Goal: Information Seeking & Learning: Compare options

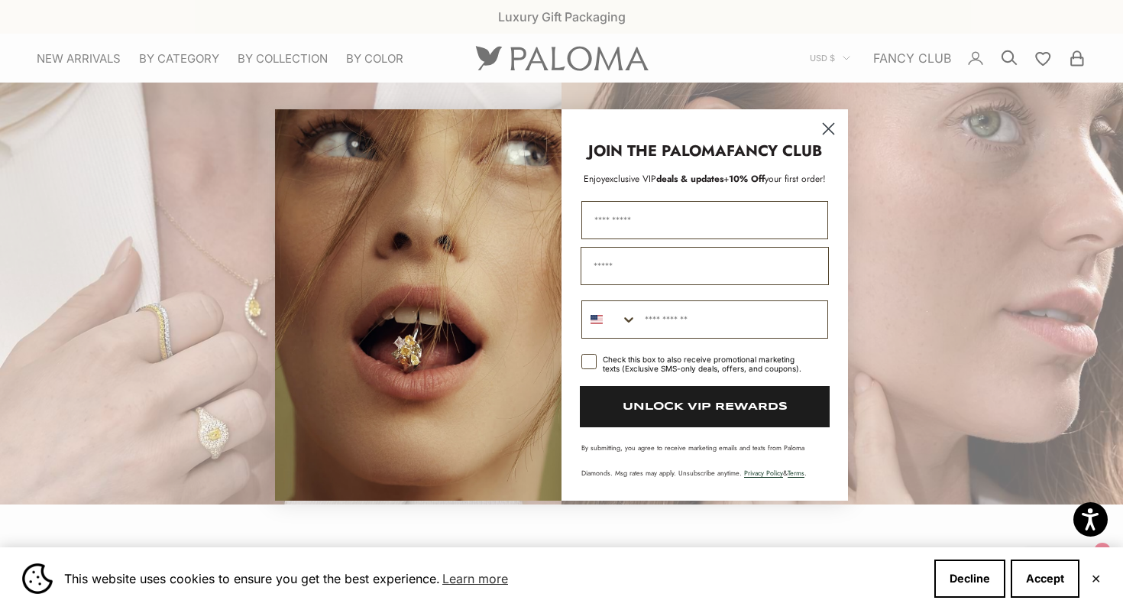
click at [831, 121] on circle "Close dialog" at bounding box center [828, 128] width 25 height 25
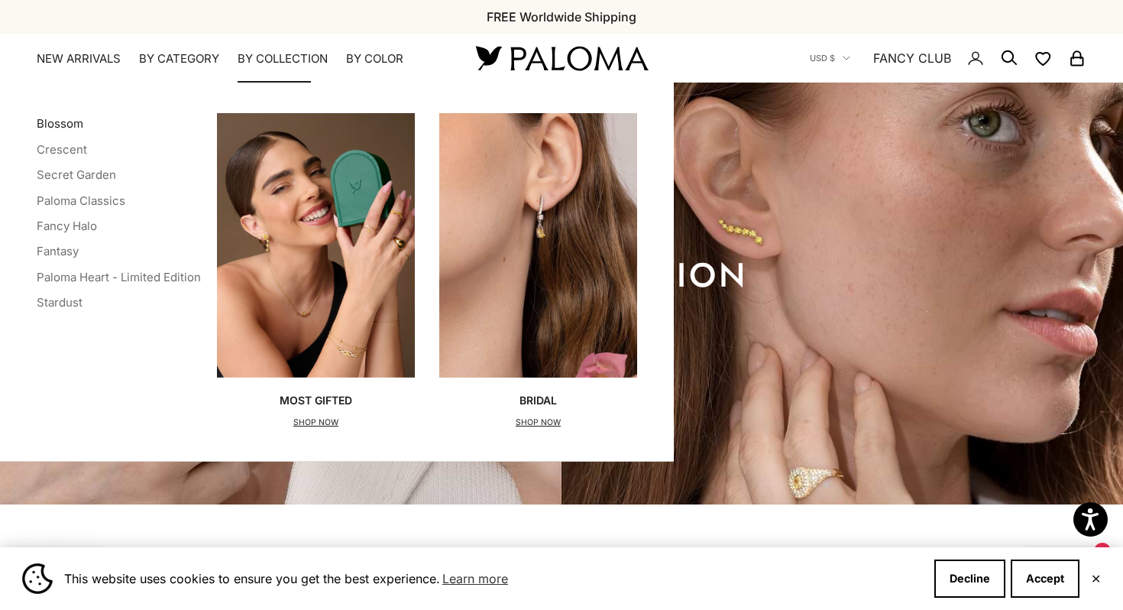
click at [73, 125] on link "Blossom" at bounding box center [60, 123] width 47 height 15
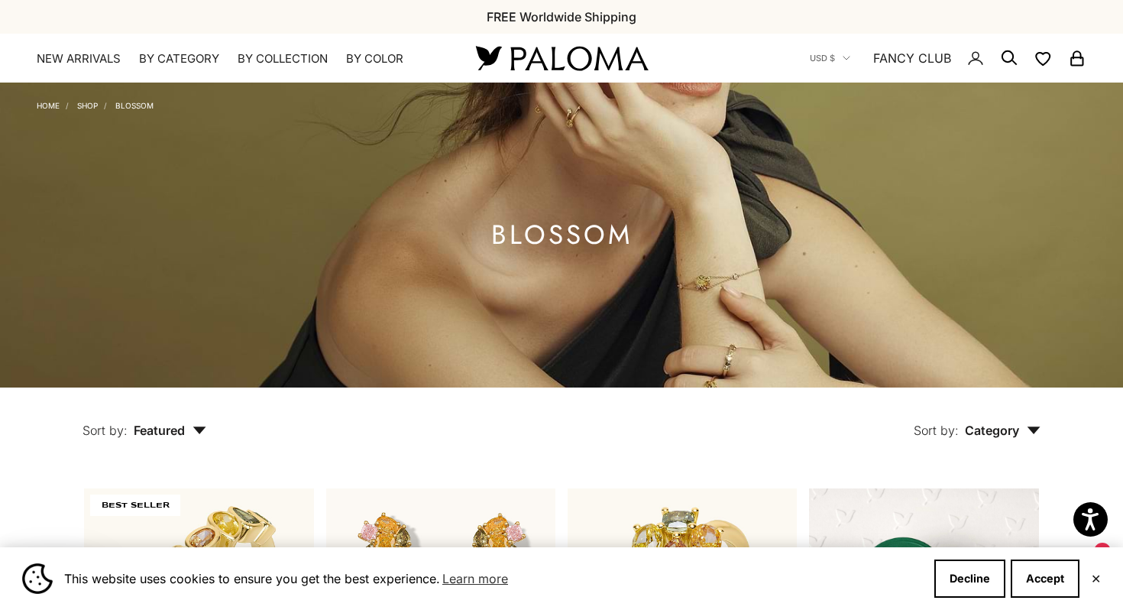
click at [554, 60] on img at bounding box center [561, 58] width 183 height 32
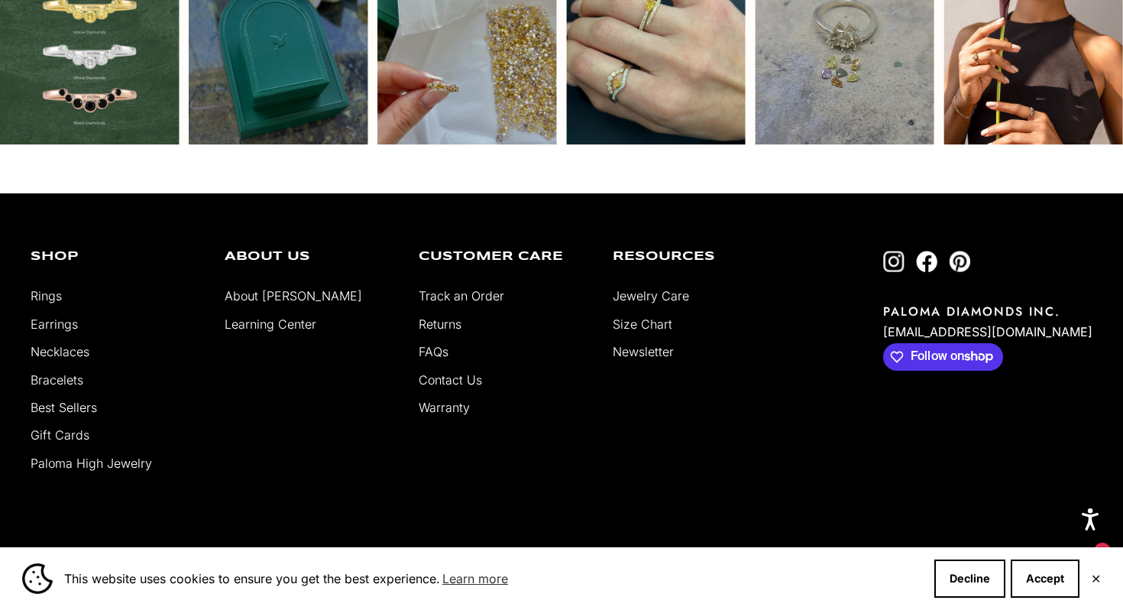
scroll to position [4089, 0]
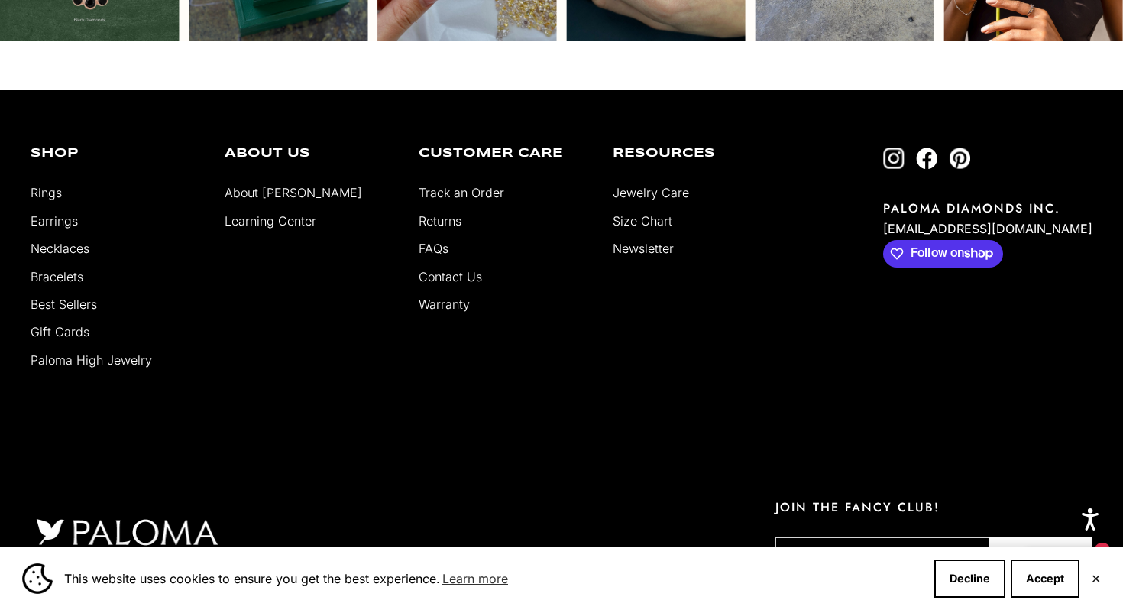
click at [264, 185] on link "About [PERSON_NAME]" at bounding box center [294, 192] width 138 height 15
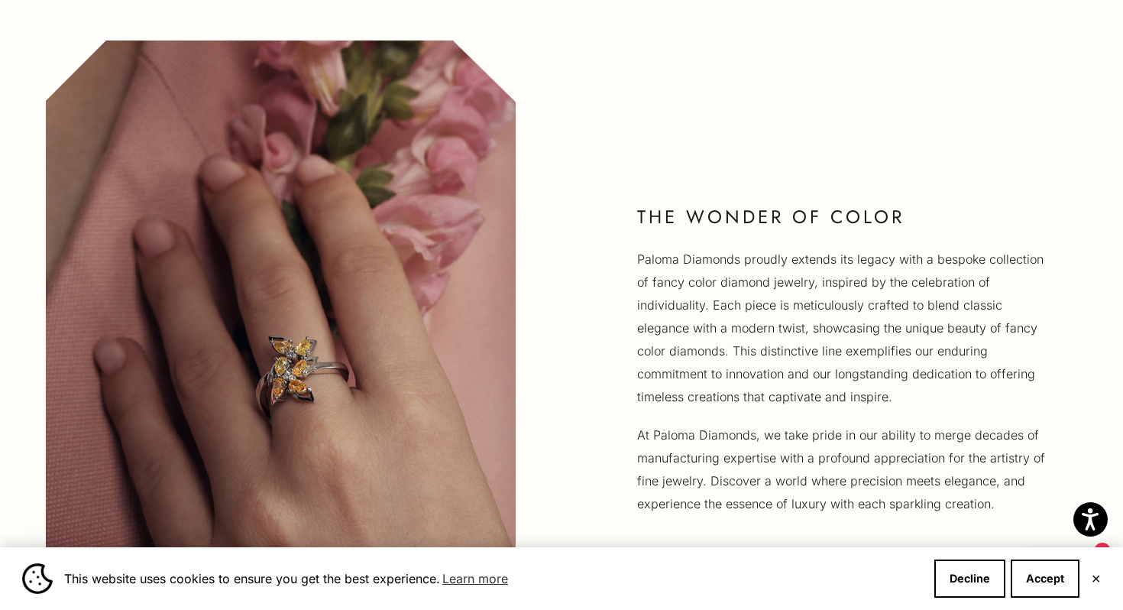
scroll to position [1107, 0]
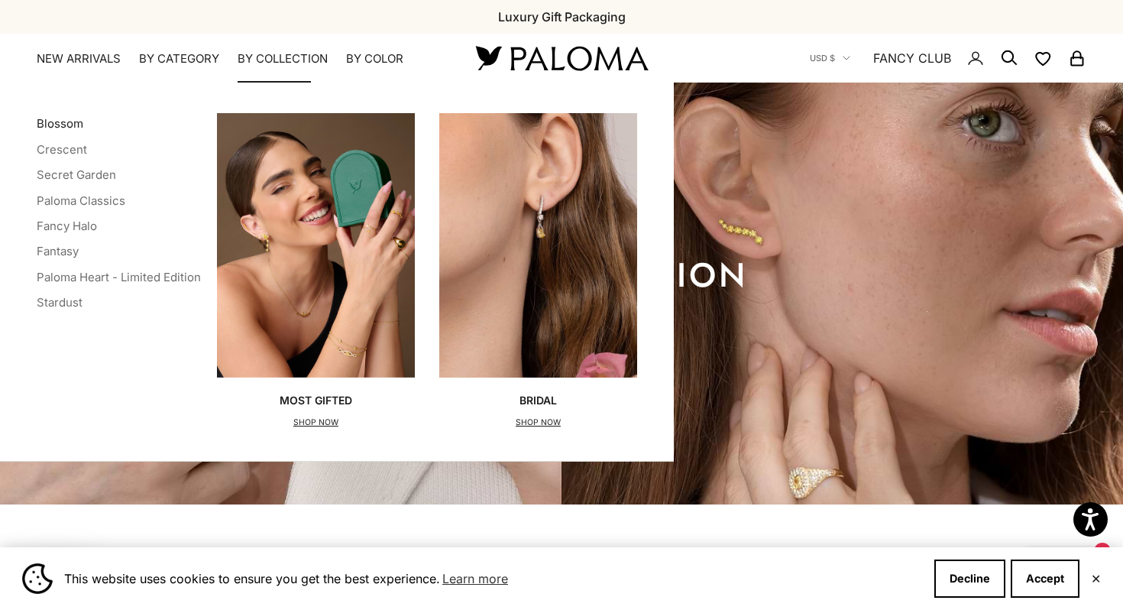
click at [63, 119] on link "Blossom" at bounding box center [60, 123] width 47 height 15
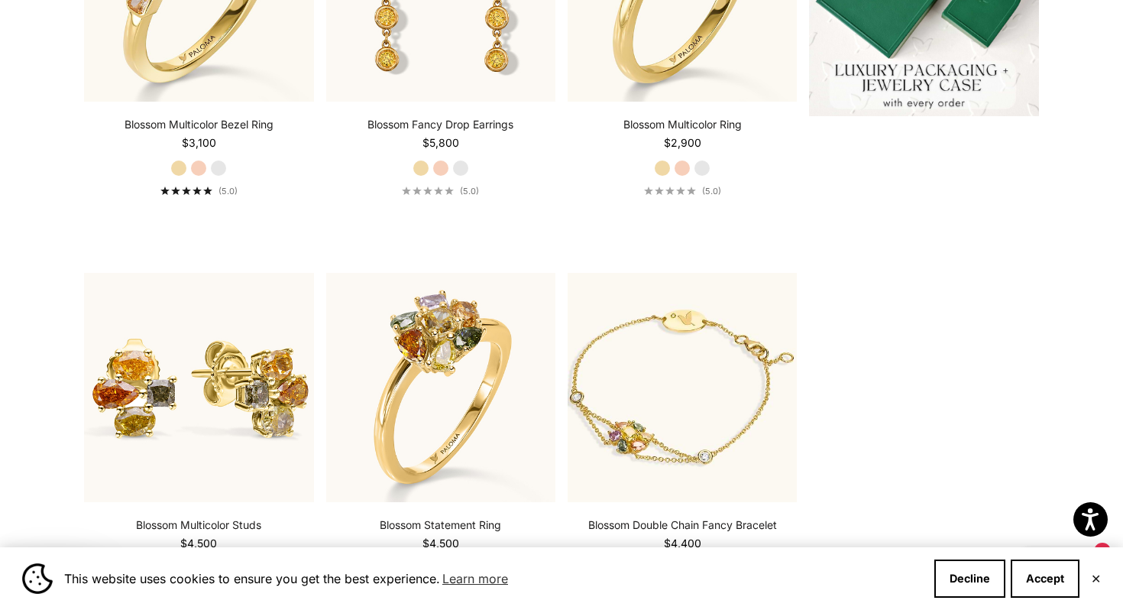
scroll to position [26, 0]
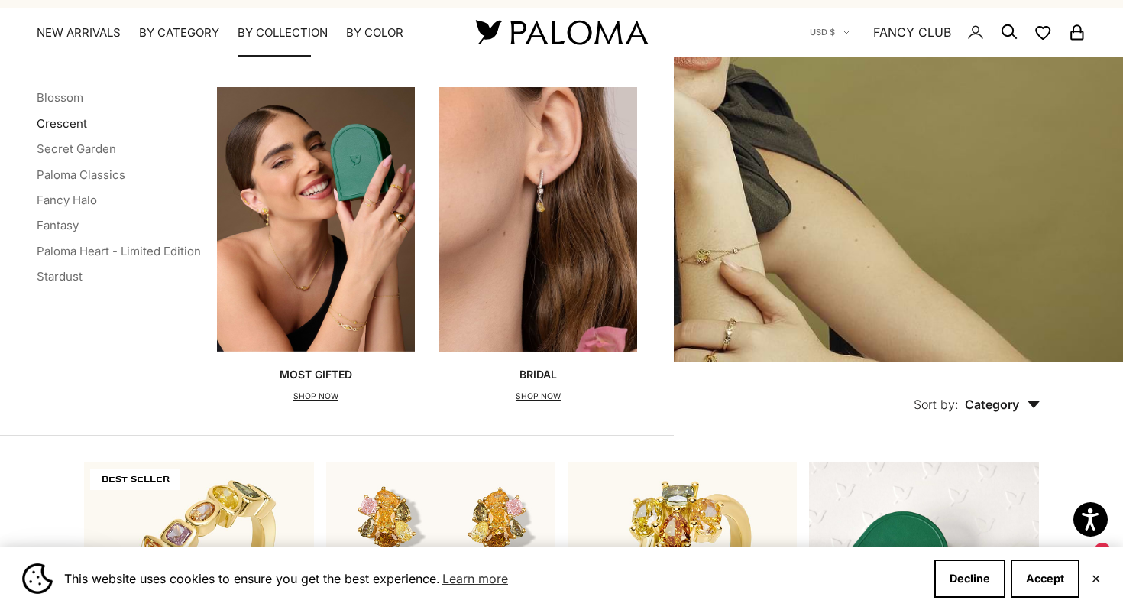
click at [47, 128] on link "Crescent" at bounding box center [62, 123] width 50 height 15
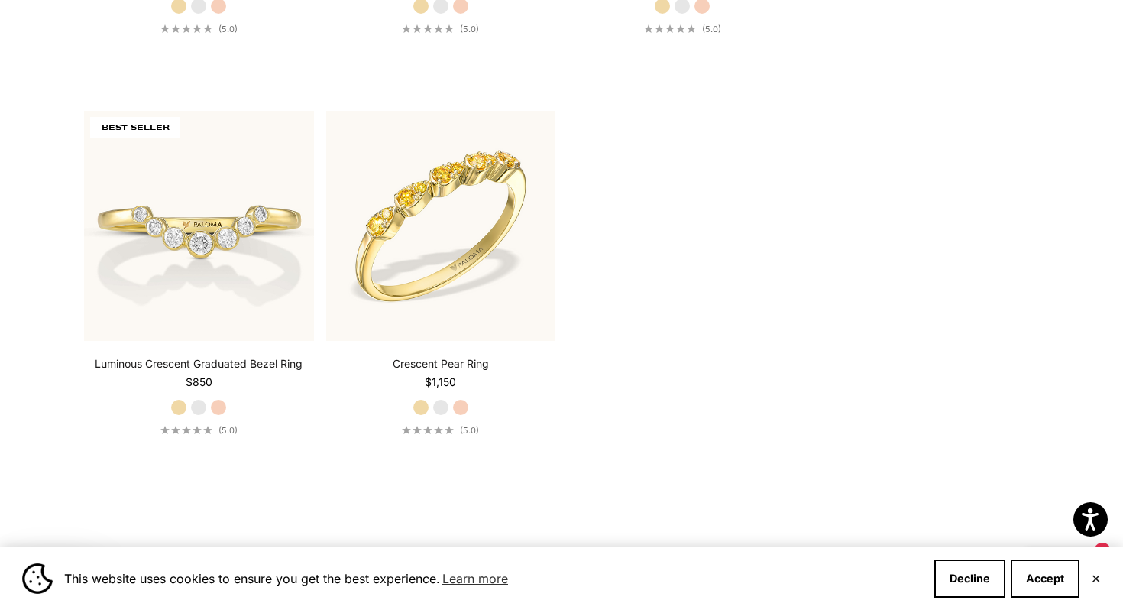
scroll to position [2382, 0]
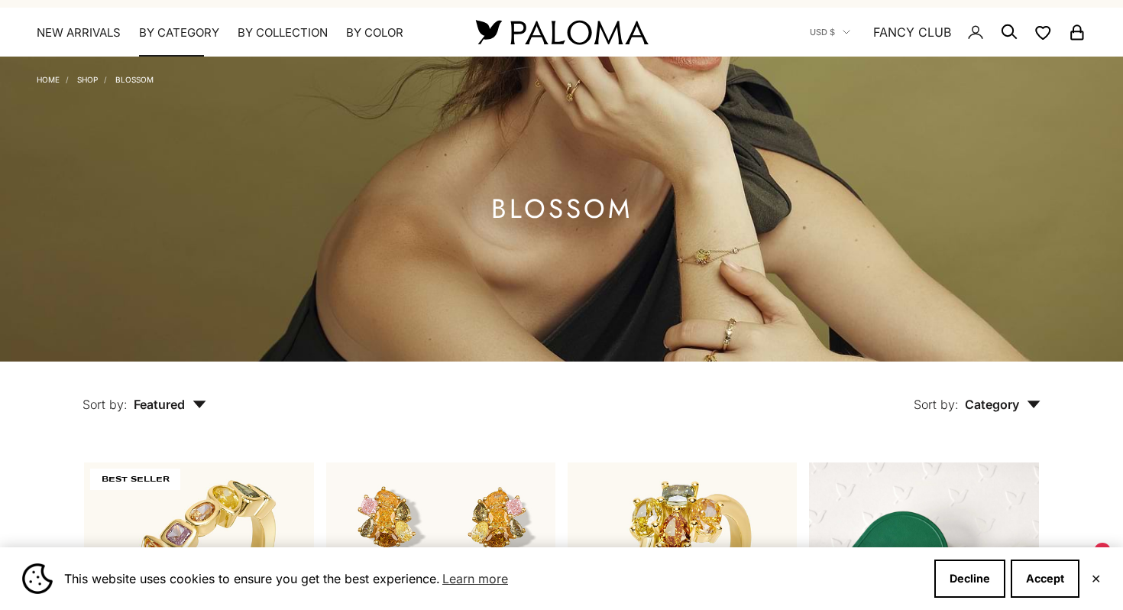
scroll to position [26, 0]
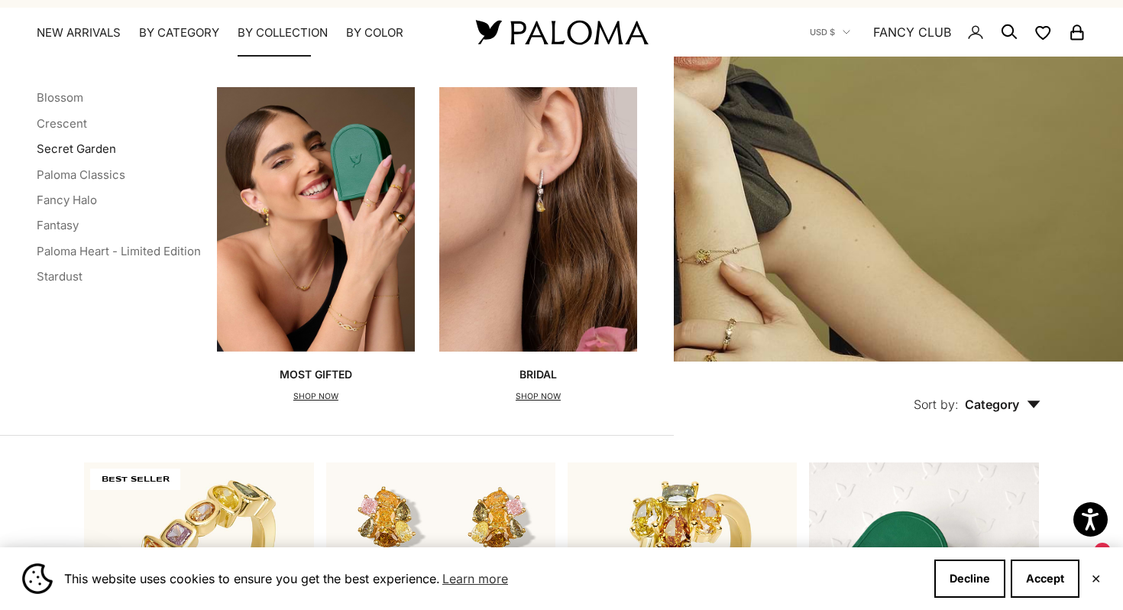
click at [72, 148] on link "Secret Garden" at bounding box center [76, 148] width 79 height 15
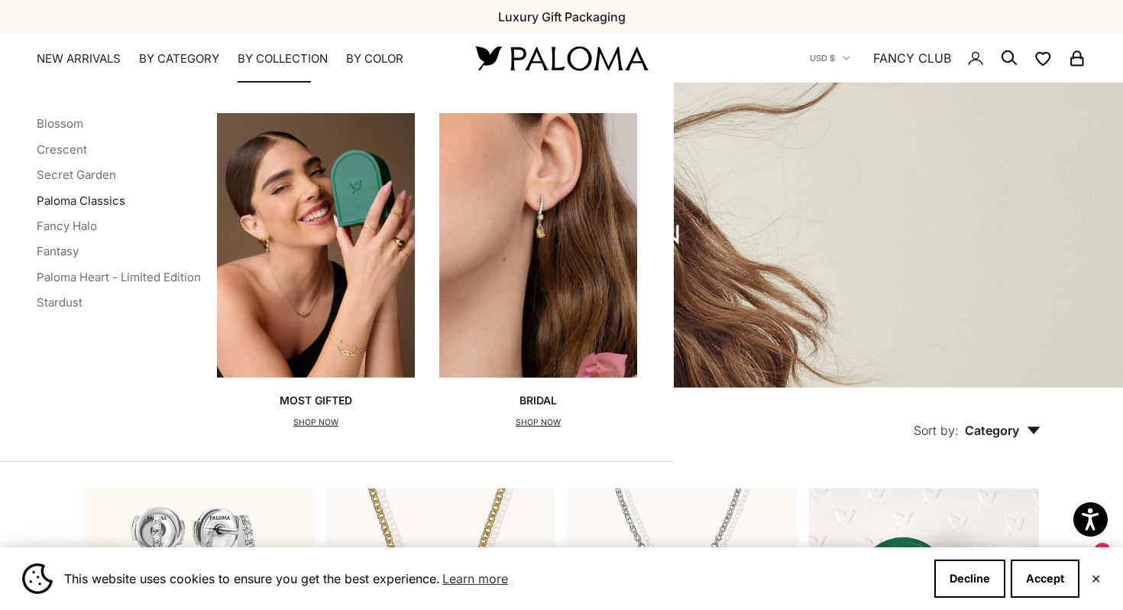
click at [68, 199] on link "Paloma Classics" at bounding box center [81, 200] width 89 height 15
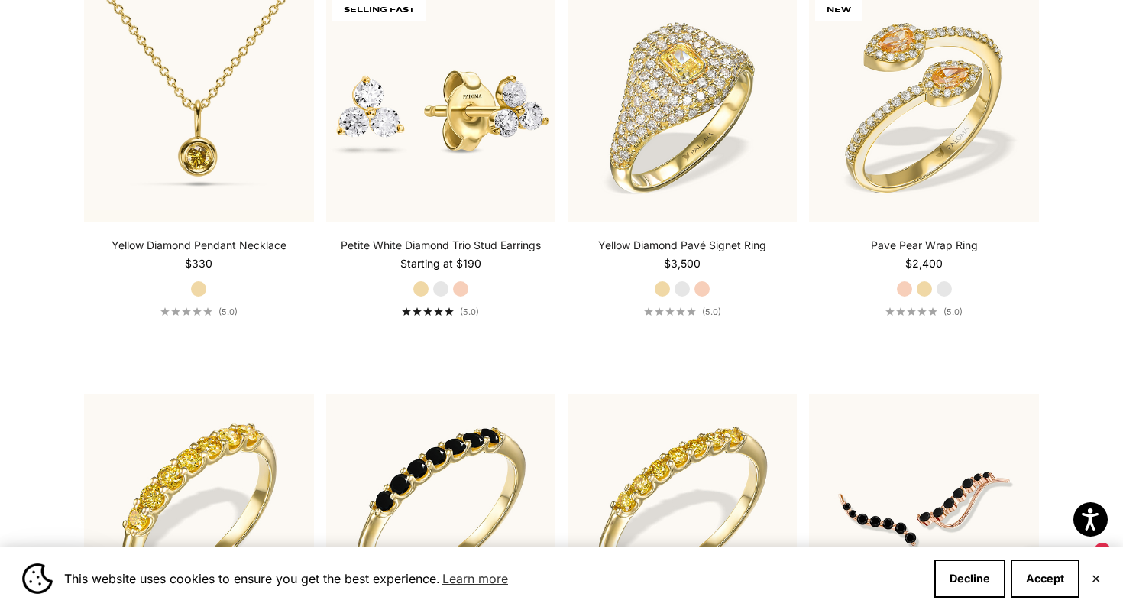
scroll to position [4115, 0]
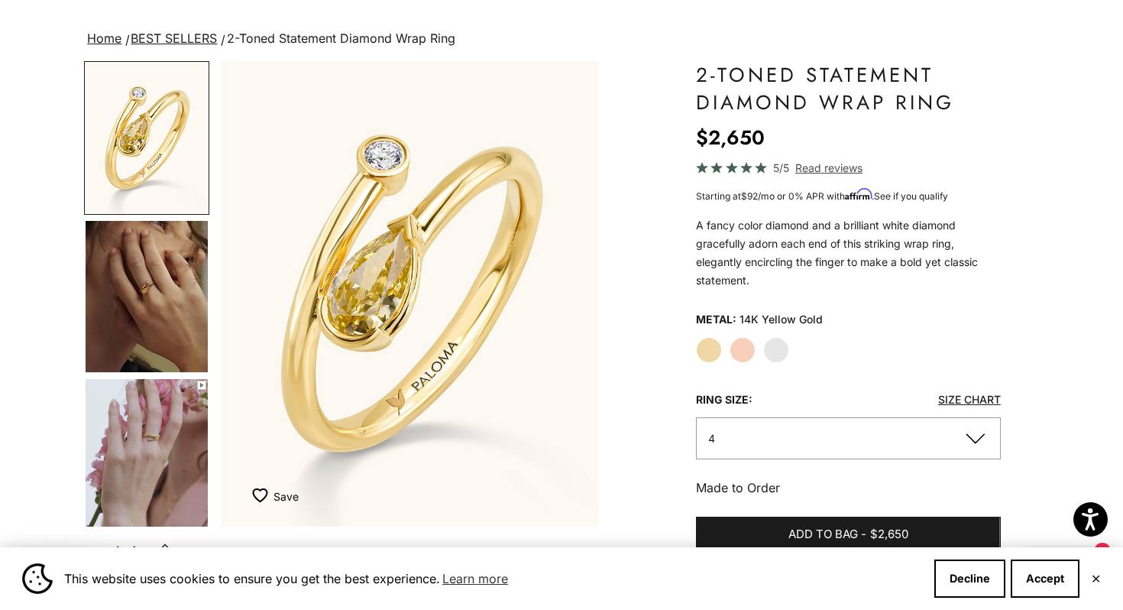
scroll to position [92, 0]
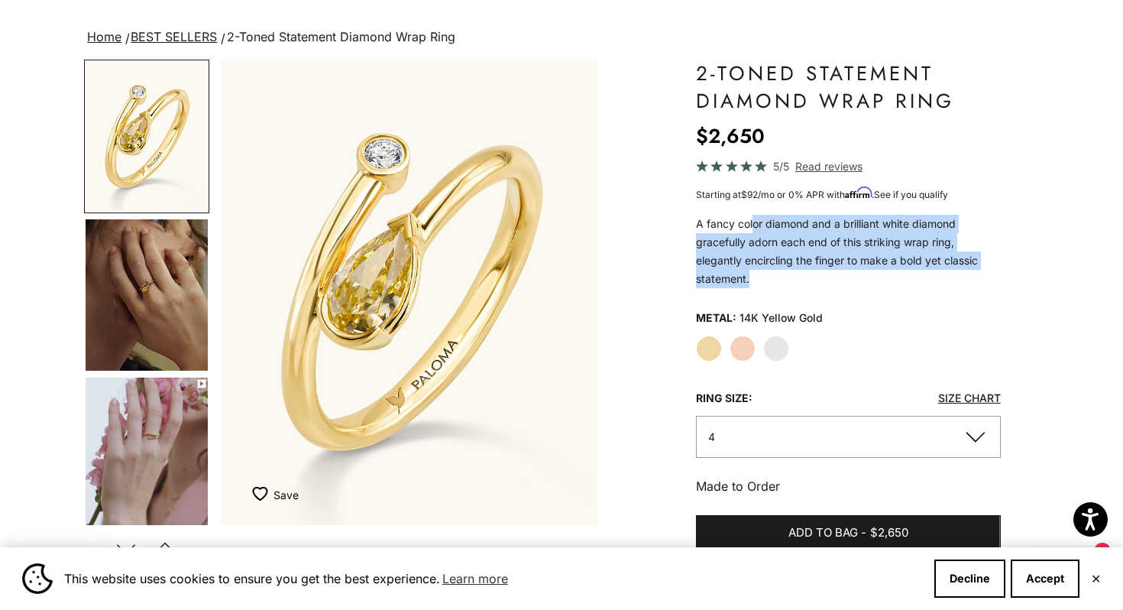
drag, startPoint x: 756, startPoint y: 224, endPoint x: 1019, endPoint y: 271, distance: 267.1
click at [1019, 271] on div "Zoom picture Save Add to wishlist Next Previous" at bounding box center [561, 529] width 955 height 938
click at [850, 261] on p "A fancy color diamond and a brilliant white diamond gracefully adorn each end o…" at bounding box center [848, 251] width 305 height 73
drag, startPoint x: 766, startPoint y: 242, endPoint x: 867, endPoint y: 277, distance: 107.3
click at [867, 277] on p "A fancy color diamond and a brilliant white diamond gracefully adorn each end o…" at bounding box center [848, 251] width 305 height 73
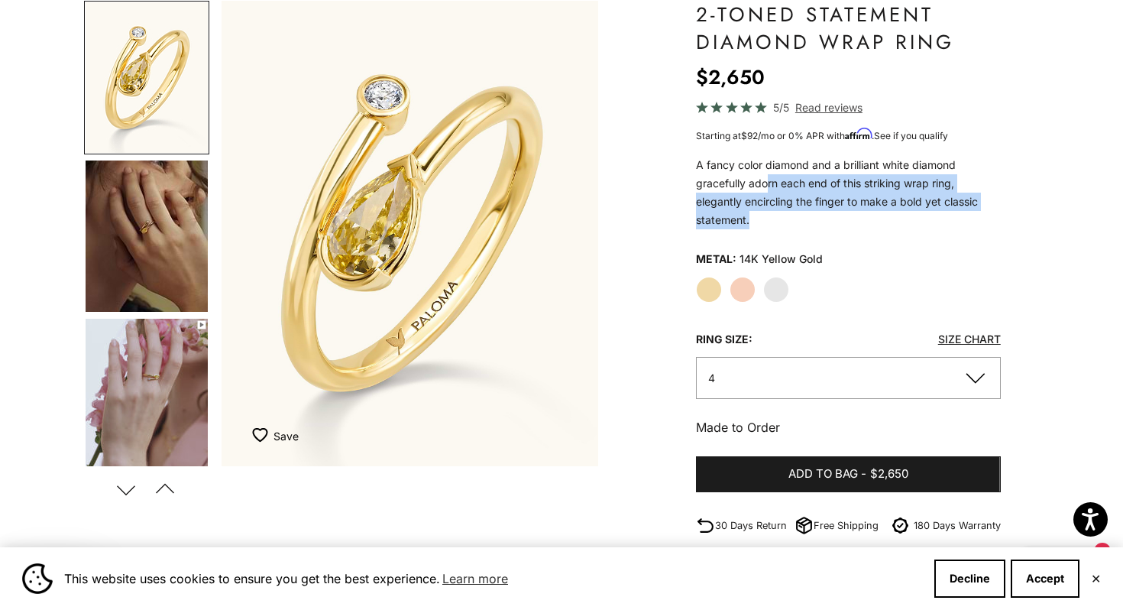
scroll to position [153, 0]
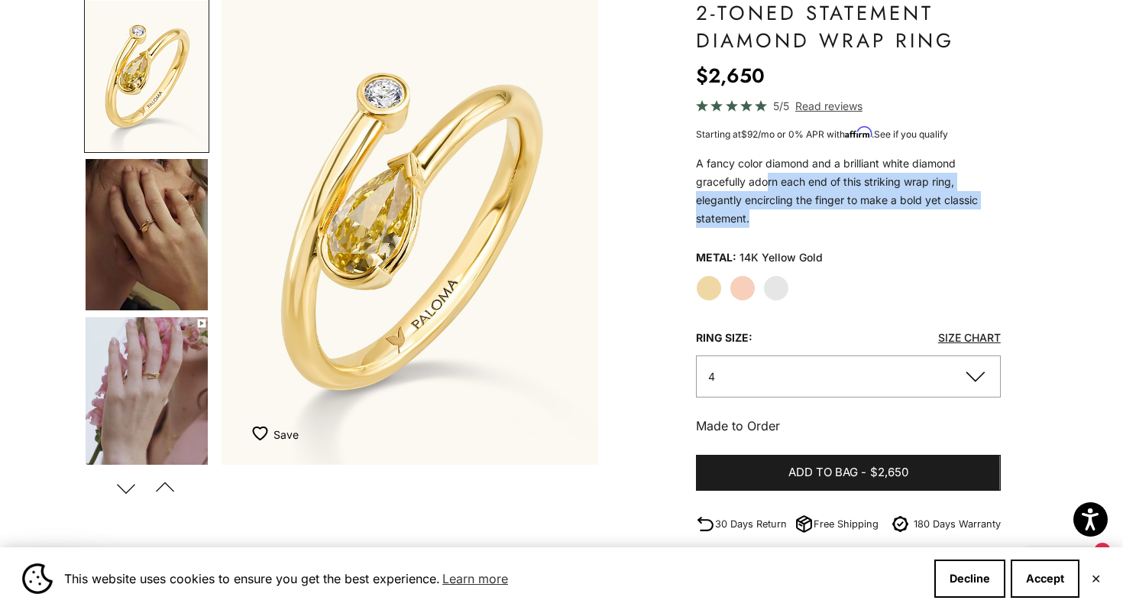
click at [115, 248] on img "Go to item 4" at bounding box center [147, 234] width 122 height 151
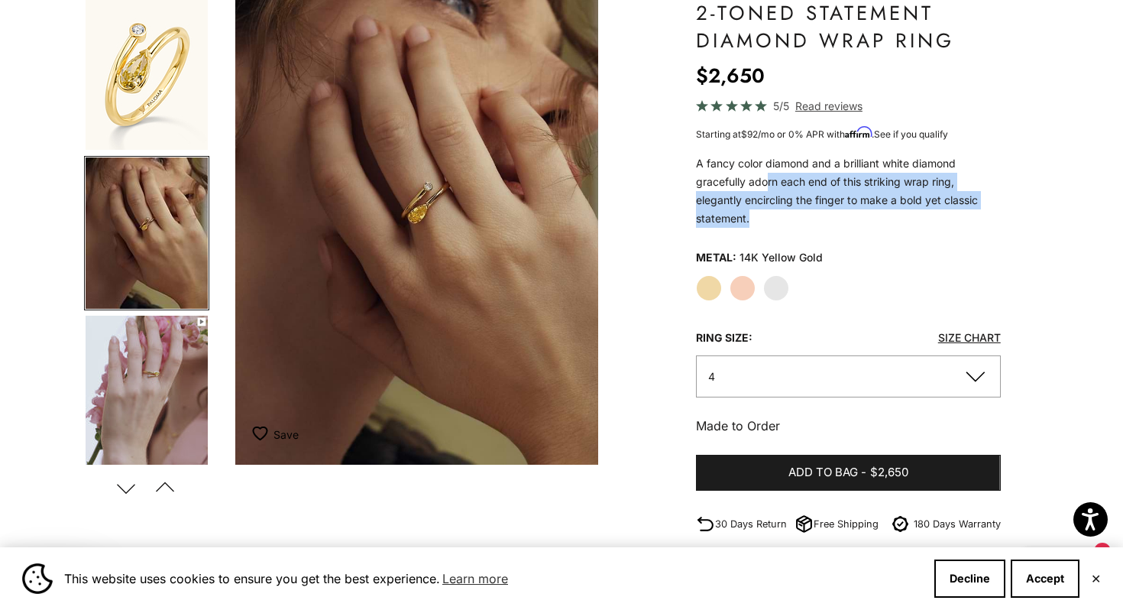
scroll to position [0, 395]
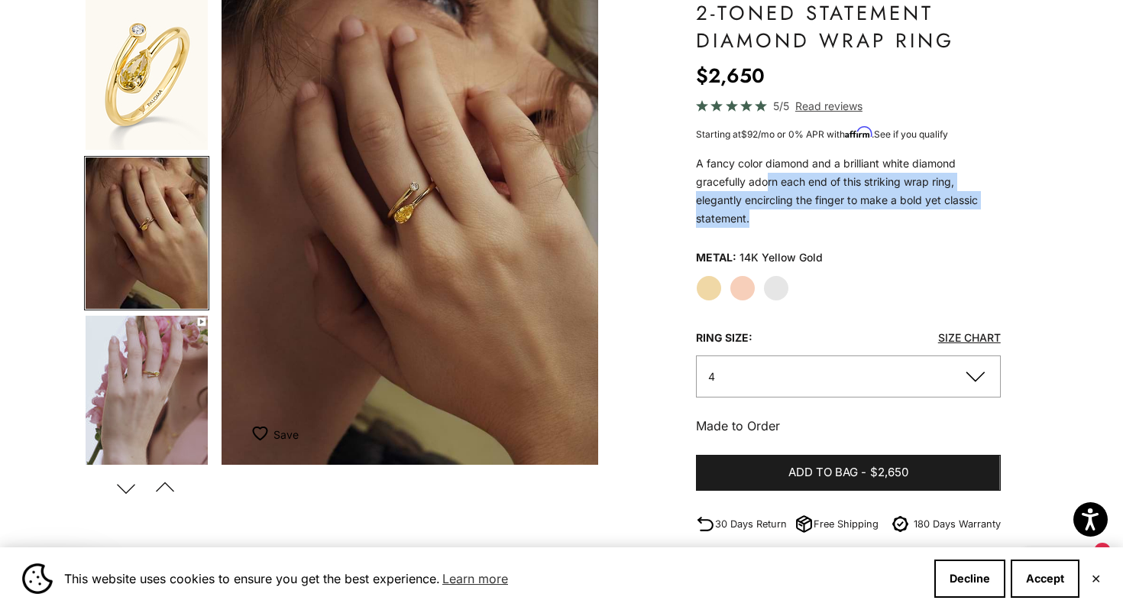
click at [138, 374] on img "Go to item 5" at bounding box center [147, 391] width 122 height 151
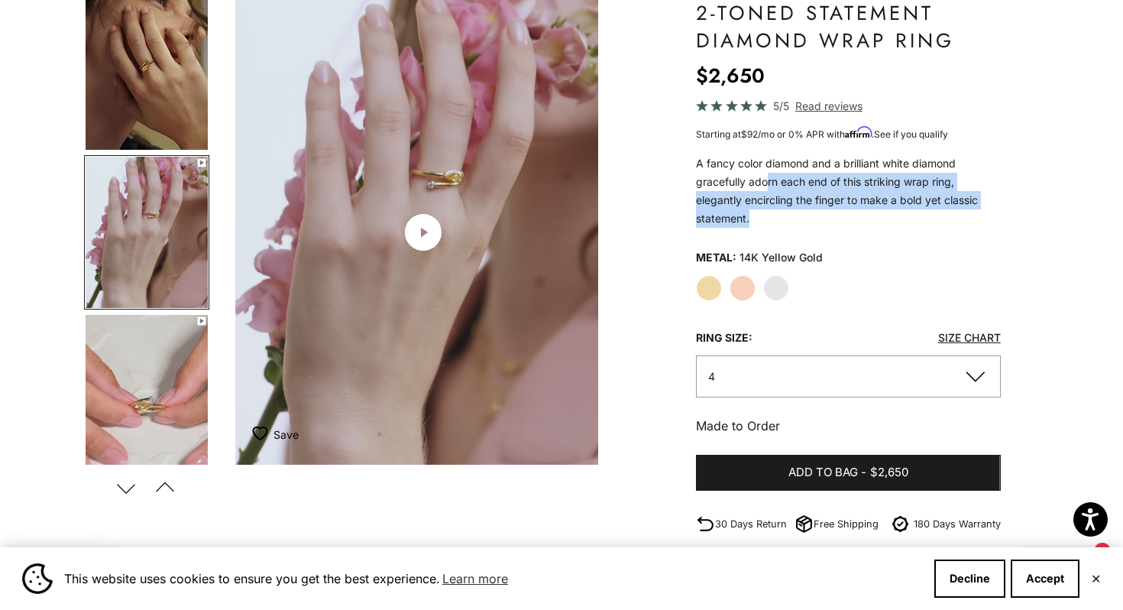
scroll to position [0, 790]
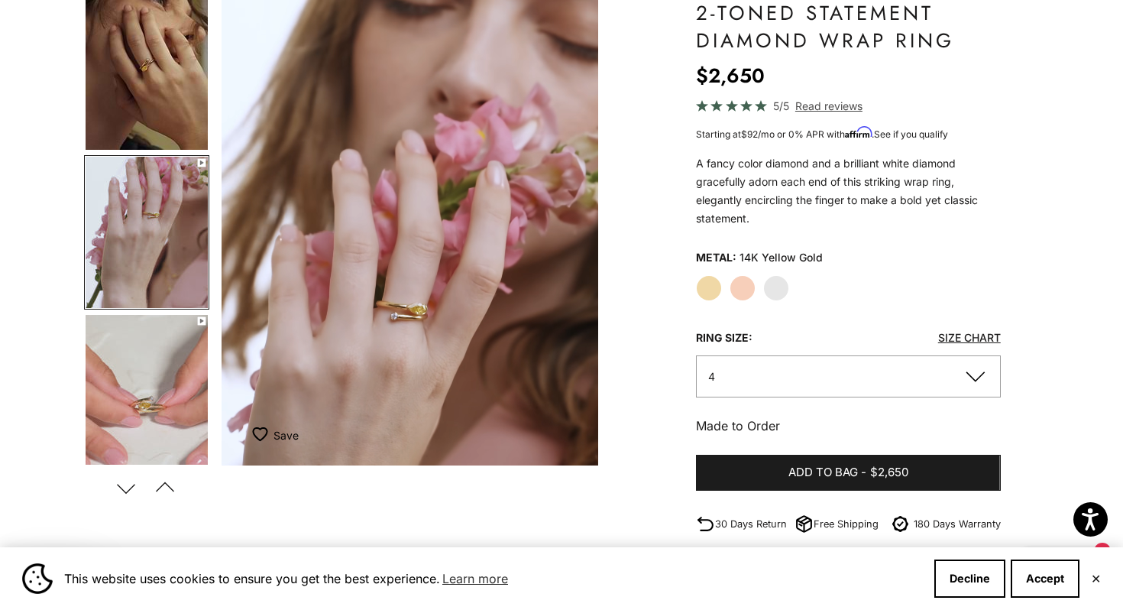
click at [773, 282] on label "White Gold" at bounding box center [776, 288] width 26 height 26
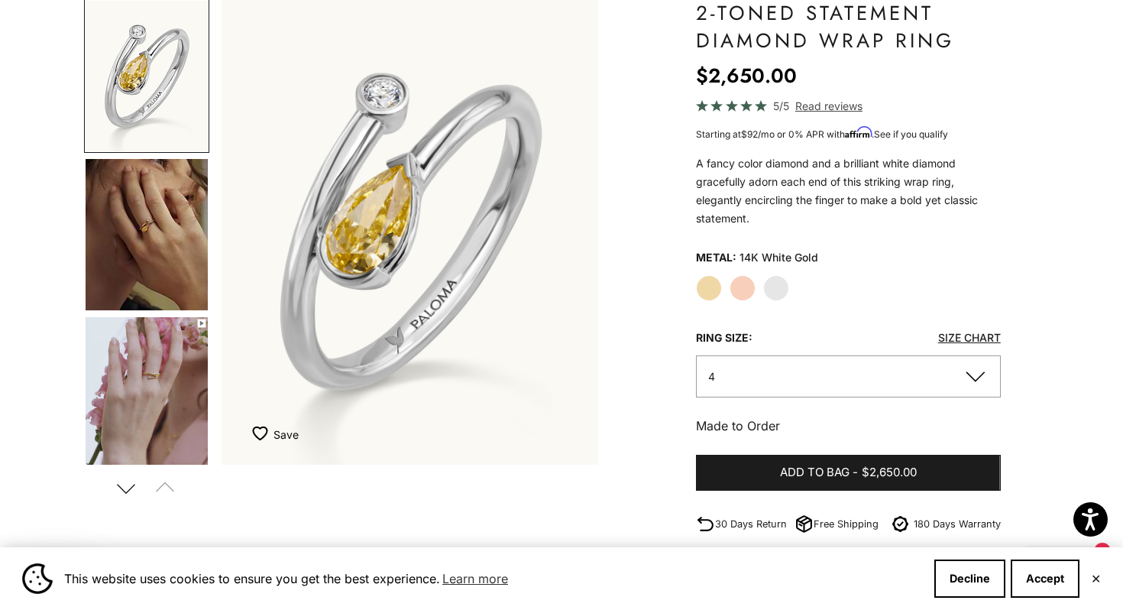
click at [737, 288] on label "Rose Gold" at bounding box center [743, 288] width 26 height 26
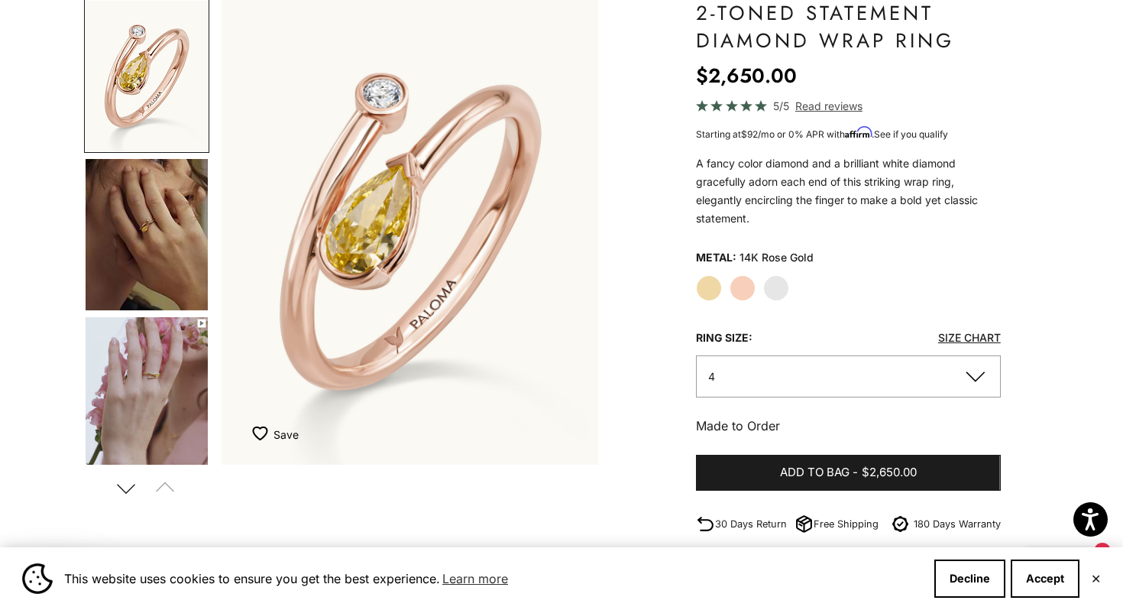
click at [714, 290] on label "Yellow Gold" at bounding box center [709, 288] width 26 height 26
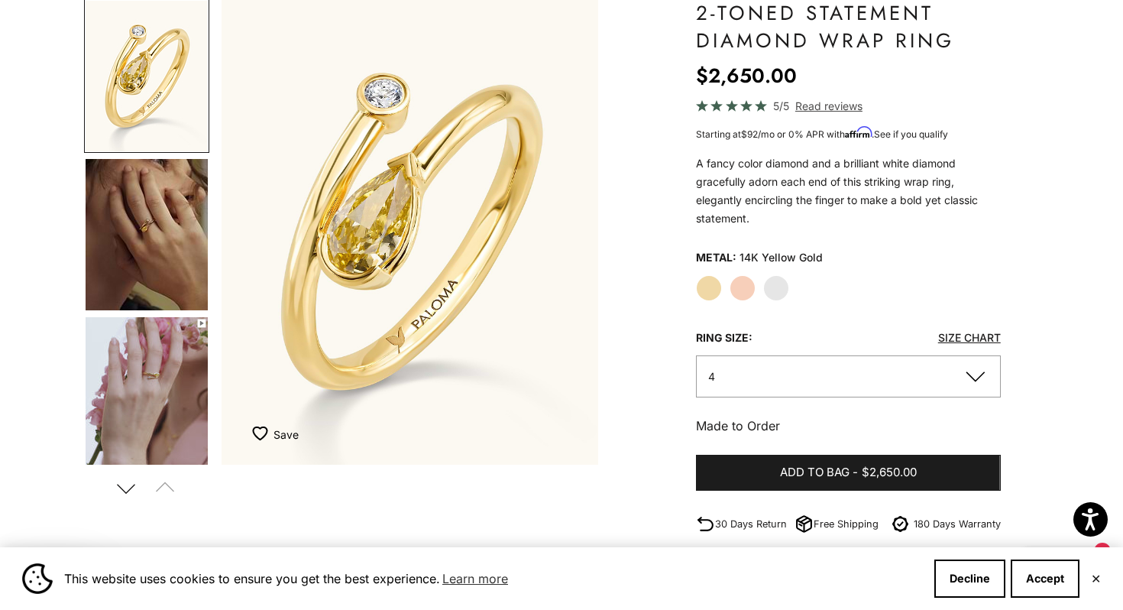
click at [818, 106] on span "Read reviews" at bounding box center [829, 106] width 67 height 18
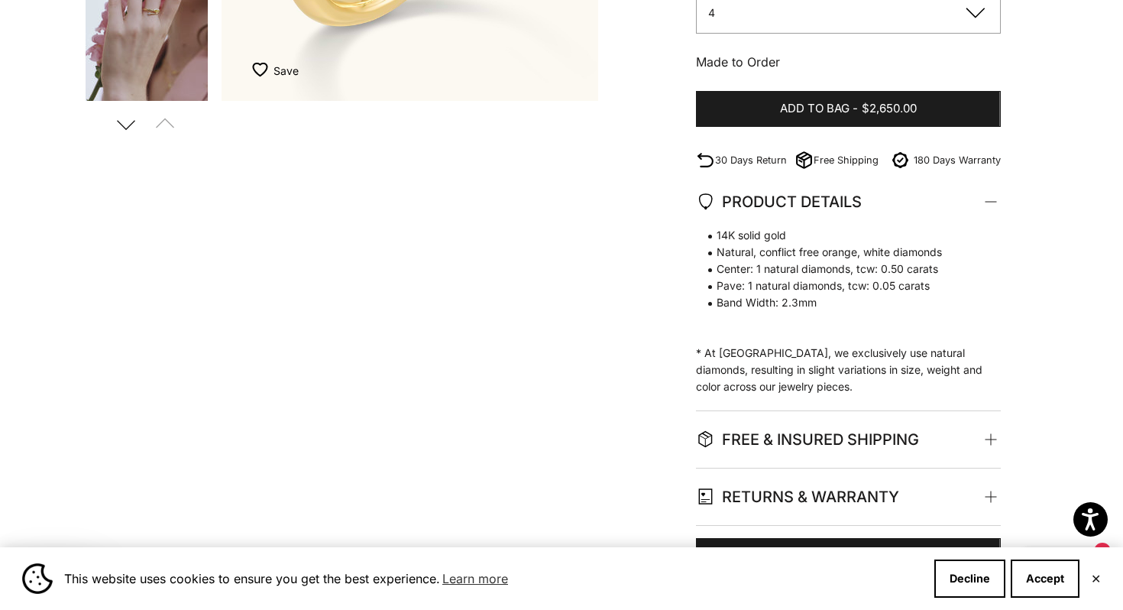
scroll to position [539, 0]
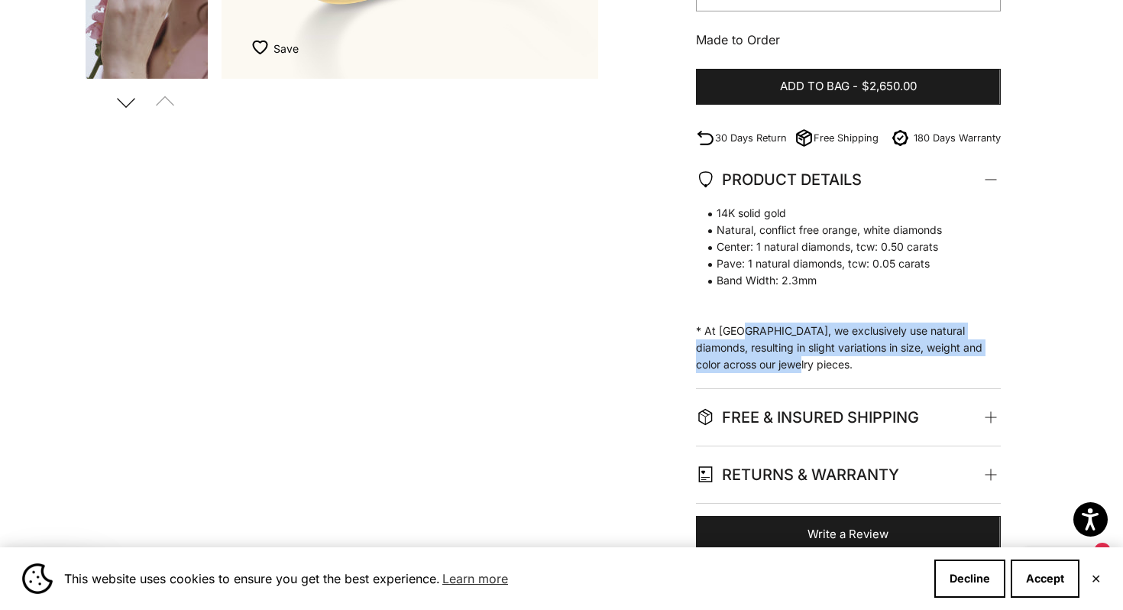
drag, startPoint x: 737, startPoint y: 329, endPoint x: 894, endPoint y: 362, distance: 160.1
click at [894, 362] on p "14K solid gold Natural, conflict free orange, white diamonds Center: 1 natural …" at bounding box center [841, 289] width 290 height 168
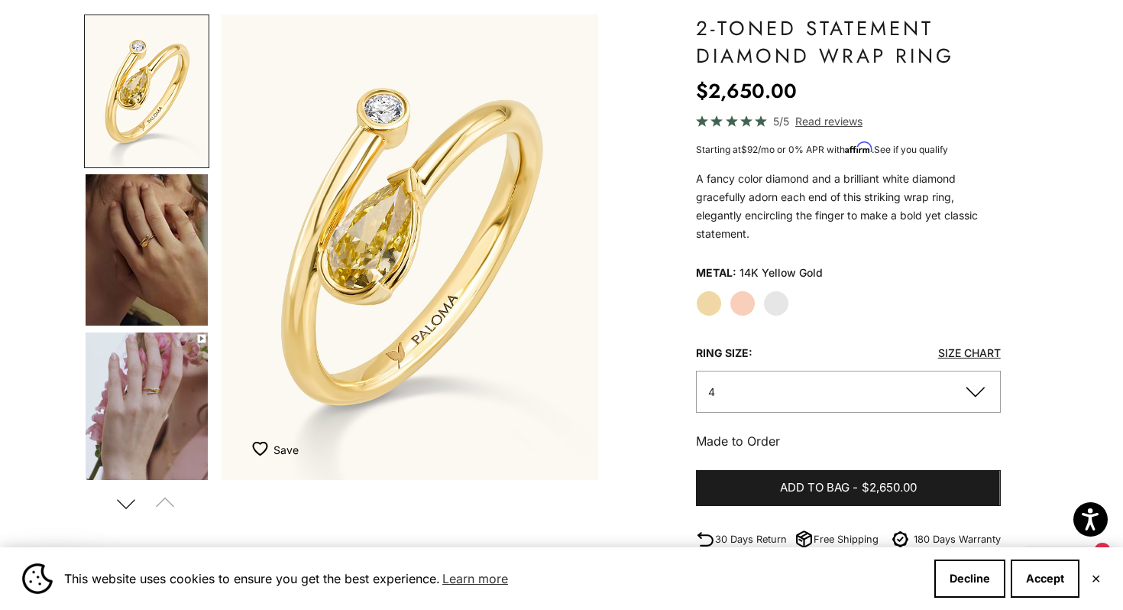
scroll to position [136, 0]
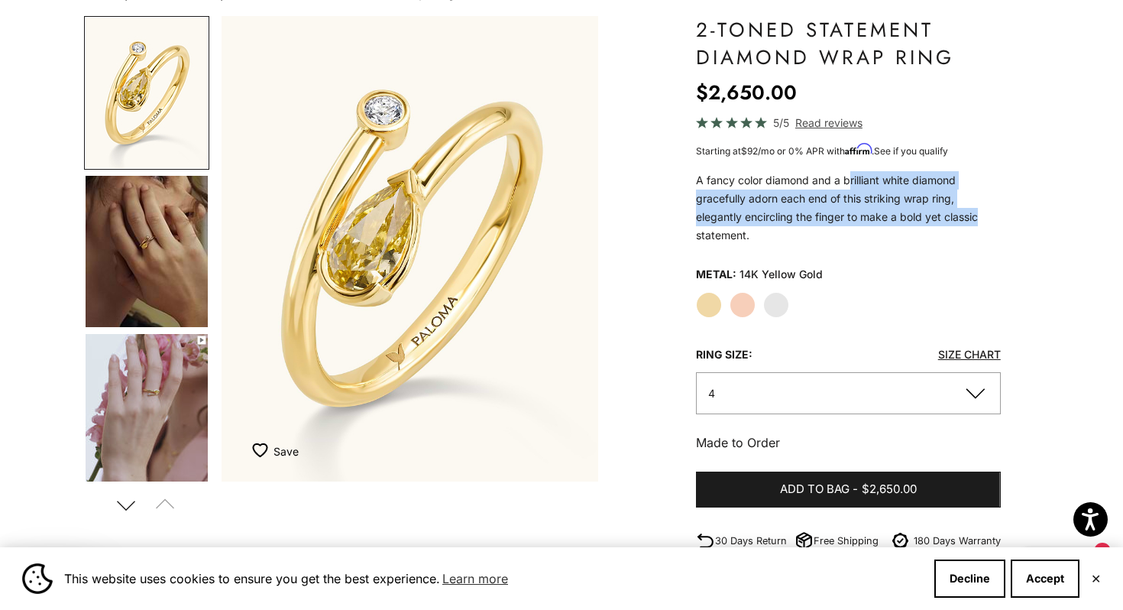
drag, startPoint x: 848, startPoint y: 184, endPoint x: 996, endPoint y: 223, distance: 152.6
click at [996, 223] on p "A fancy color diamond and a brilliant white diamond gracefully adorn each end o…" at bounding box center [848, 207] width 305 height 73
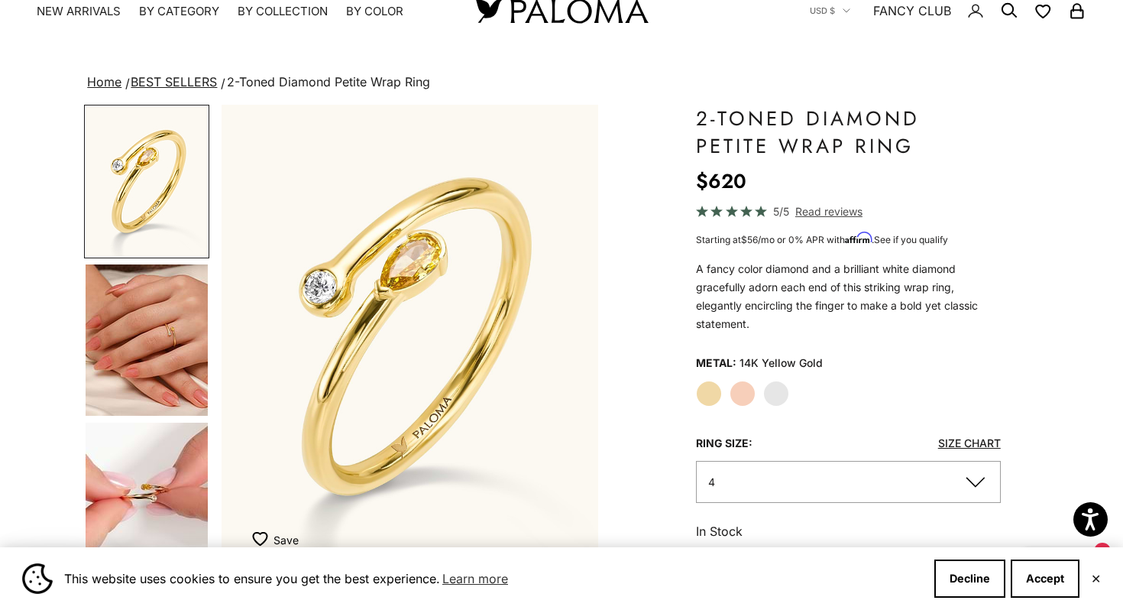
scroll to position [103, 0]
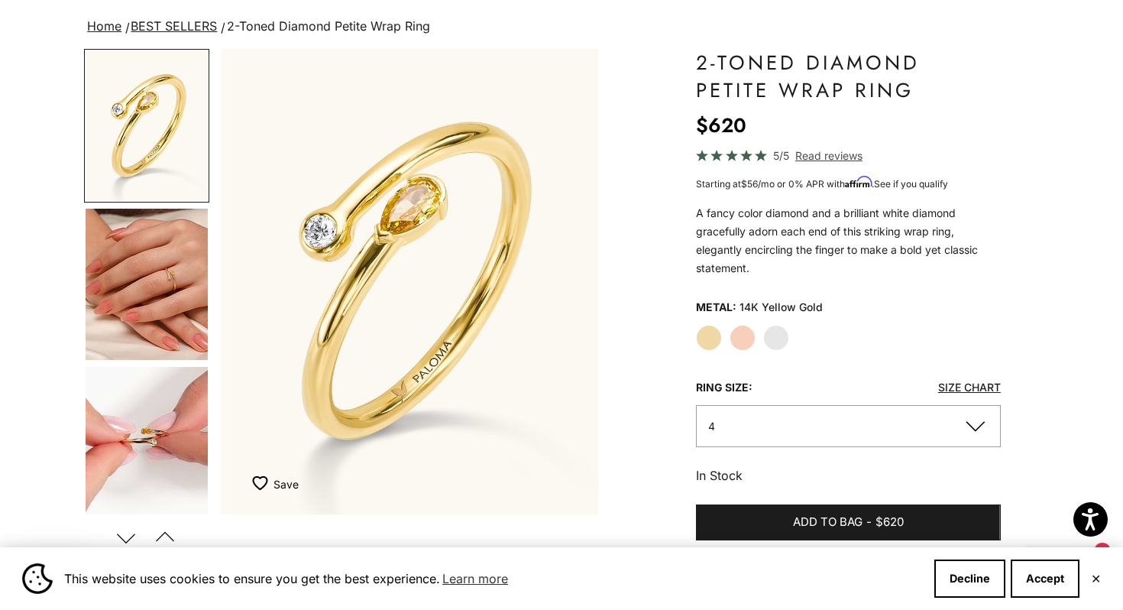
click at [137, 263] on img "Go to item 4" at bounding box center [147, 284] width 122 height 151
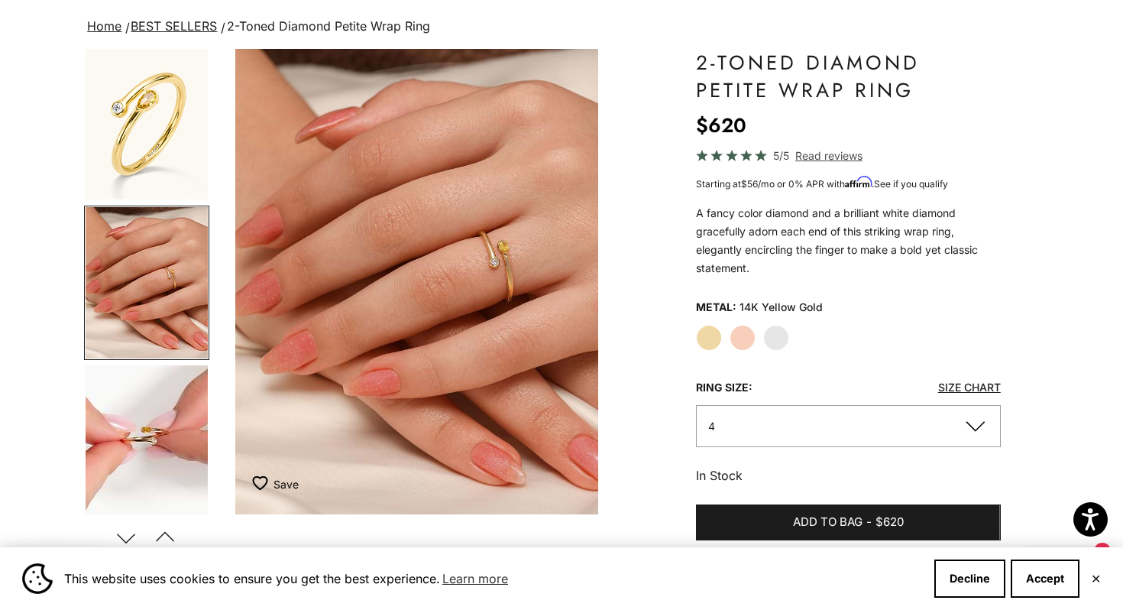
scroll to position [0, 395]
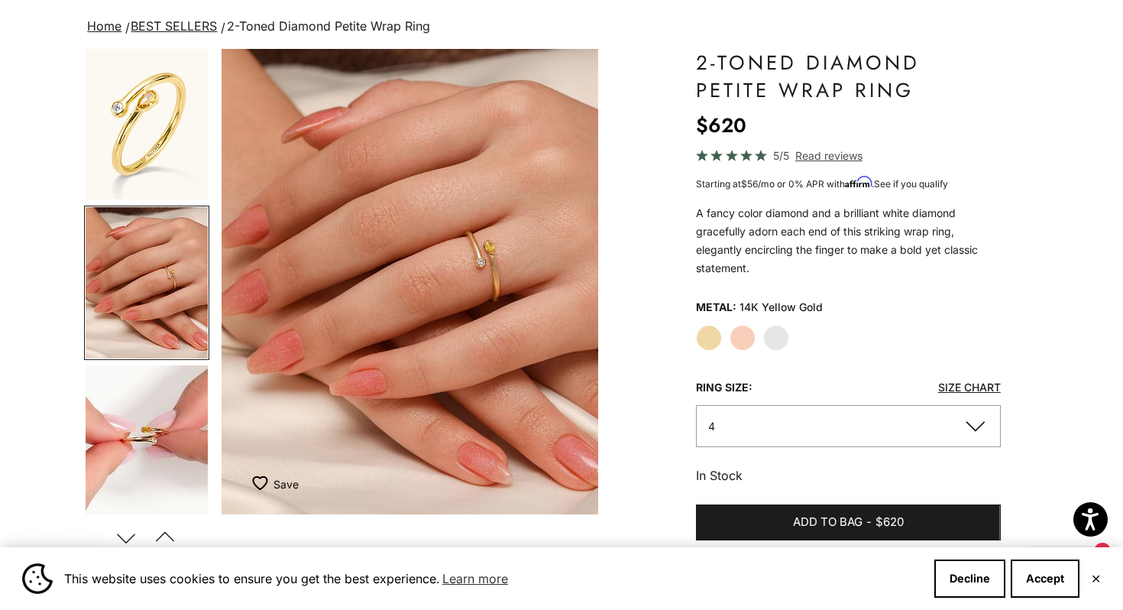
click at [802, 151] on span "Read reviews" at bounding box center [829, 156] width 67 height 18
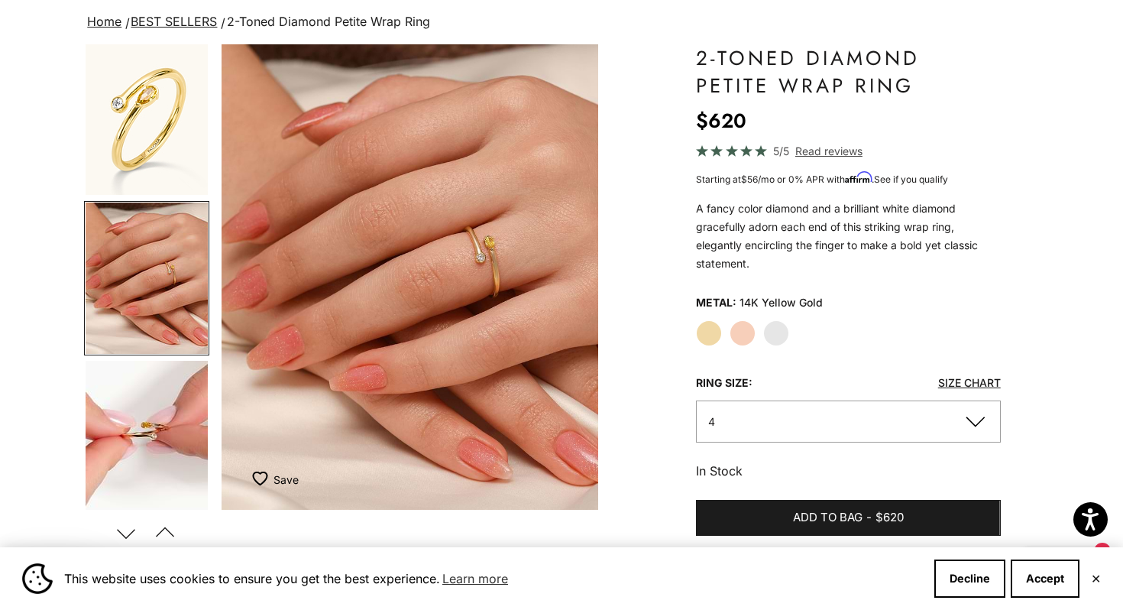
scroll to position [107, 0]
click at [165, 126] on img "Go to item 1" at bounding box center [147, 120] width 122 height 151
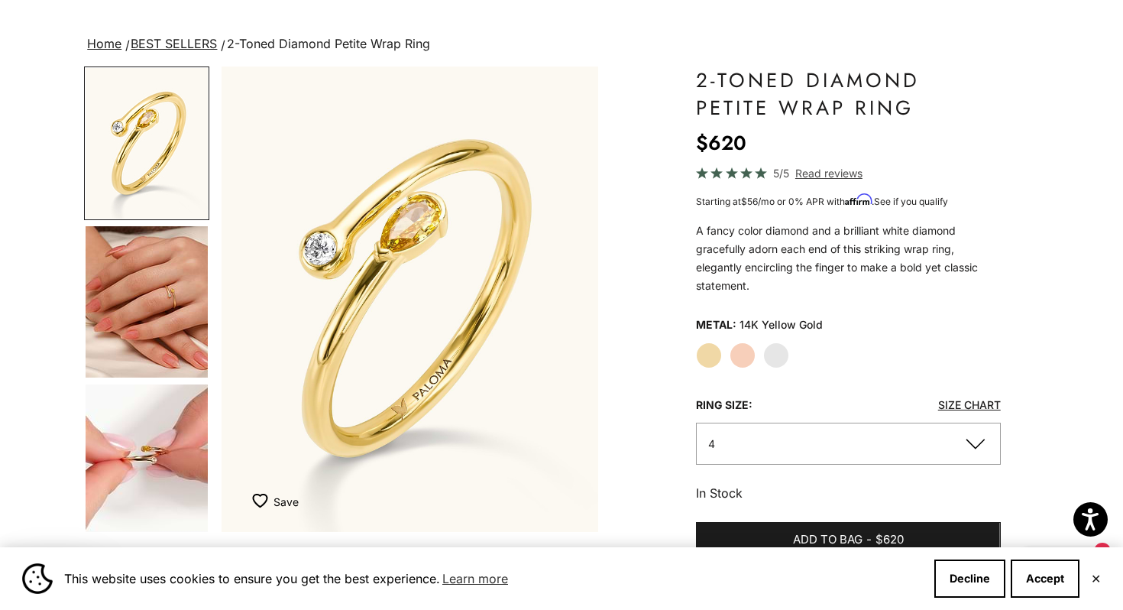
scroll to position [73, 0]
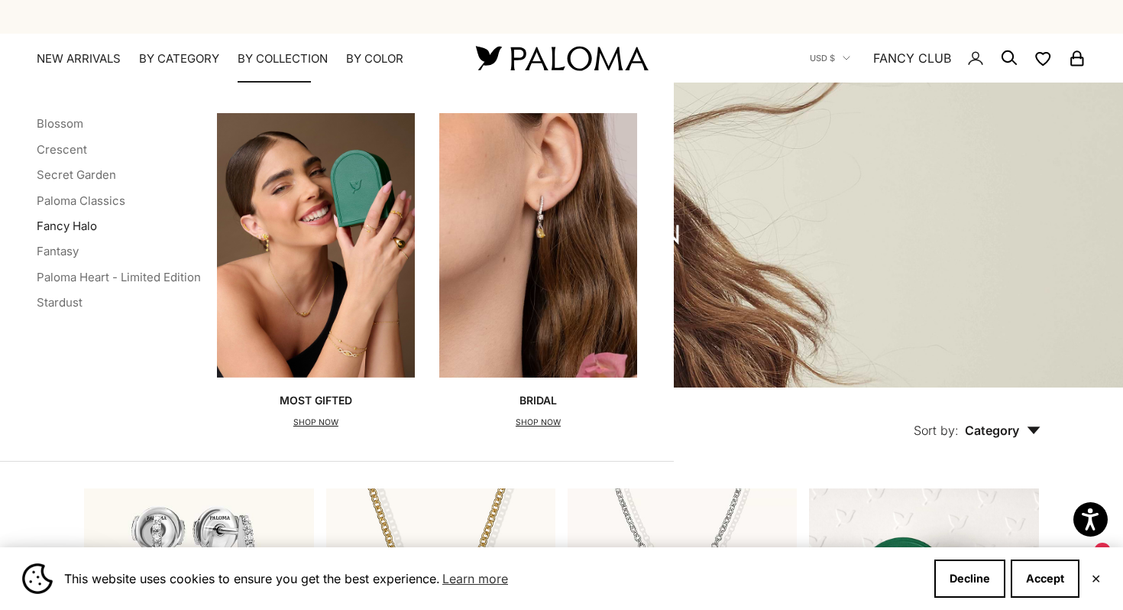
click at [69, 225] on link "Fancy Halo" at bounding box center [67, 226] width 60 height 15
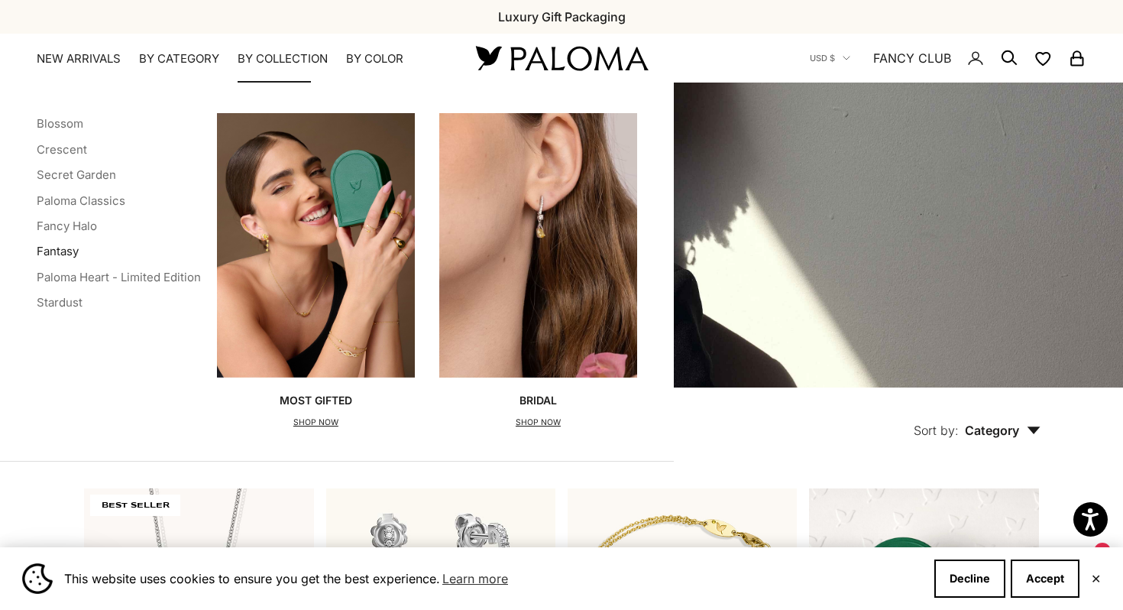
click at [53, 252] on link "Fantasy" at bounding box center [58, 251] width 42 height 15
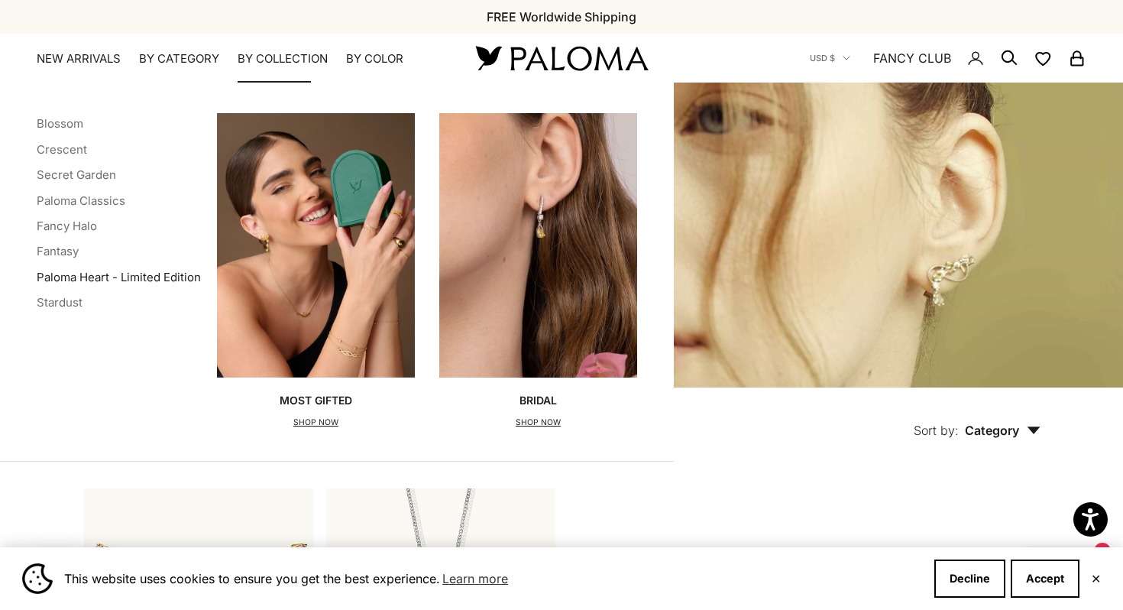
click at [125, 275] on link "Paloma Heart - Limited Edition" at bounding box center [119, 277] width 164 height 15
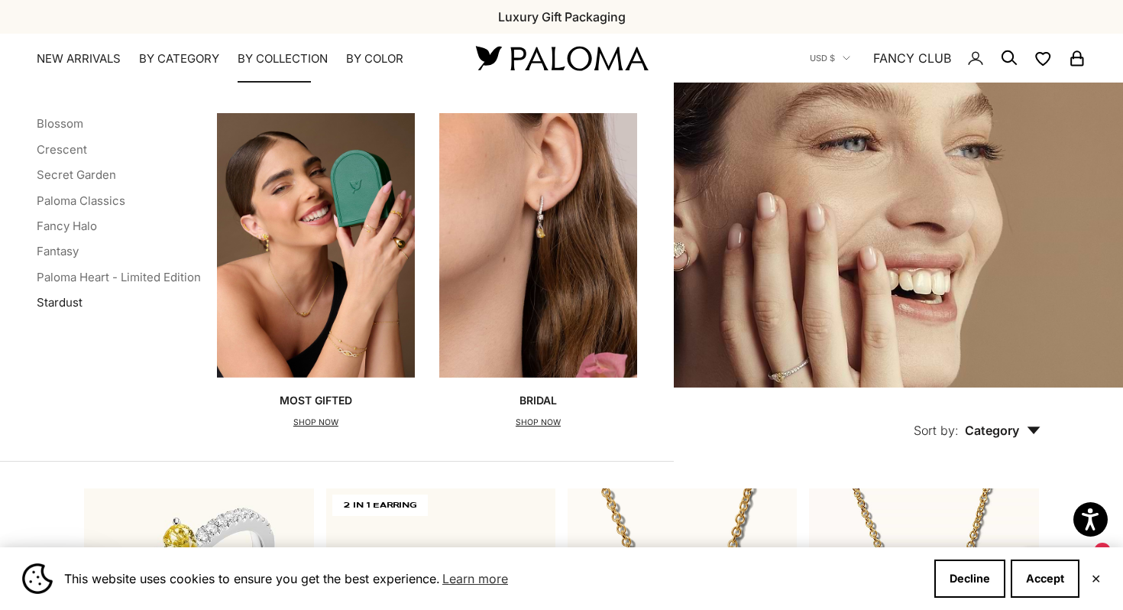
click at [54, 302] on link "Stardust" at bounding box center [60, 302] width 46 height 15
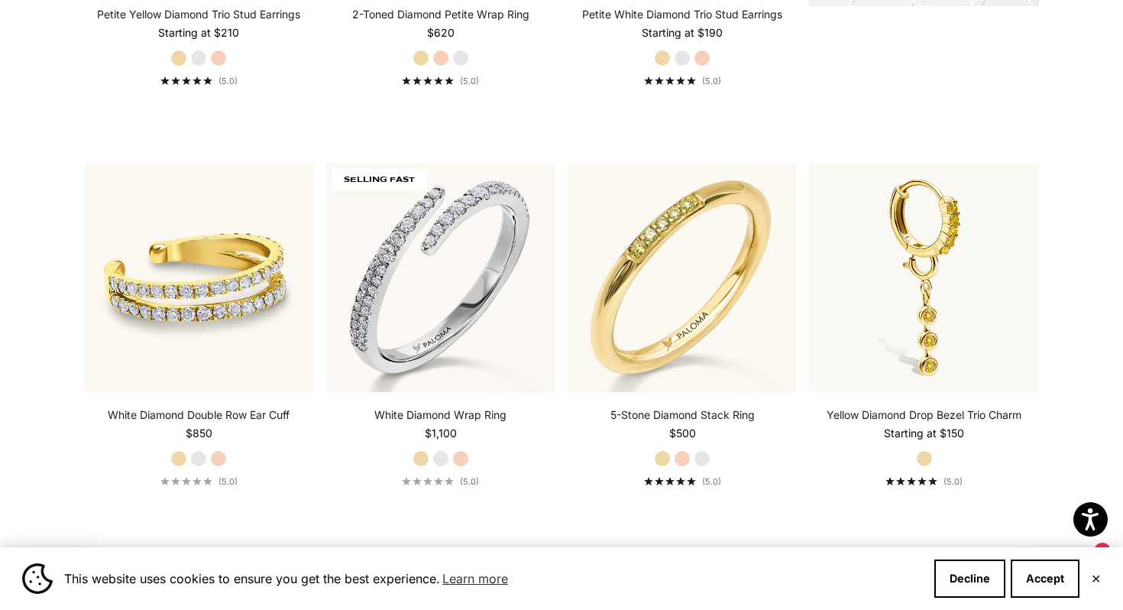
scroll to position [734, 0]
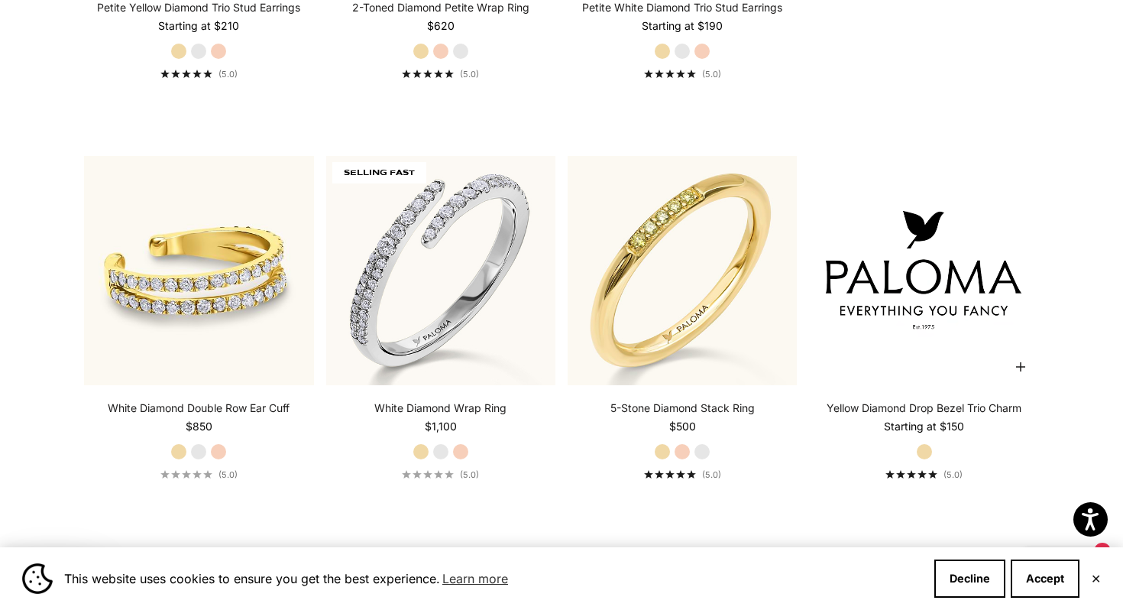
click at [945, 341] on video "#YellowGold\a#WhiteGold\a#RoseGold" at bounding box center [923, 270] width 229 height 229
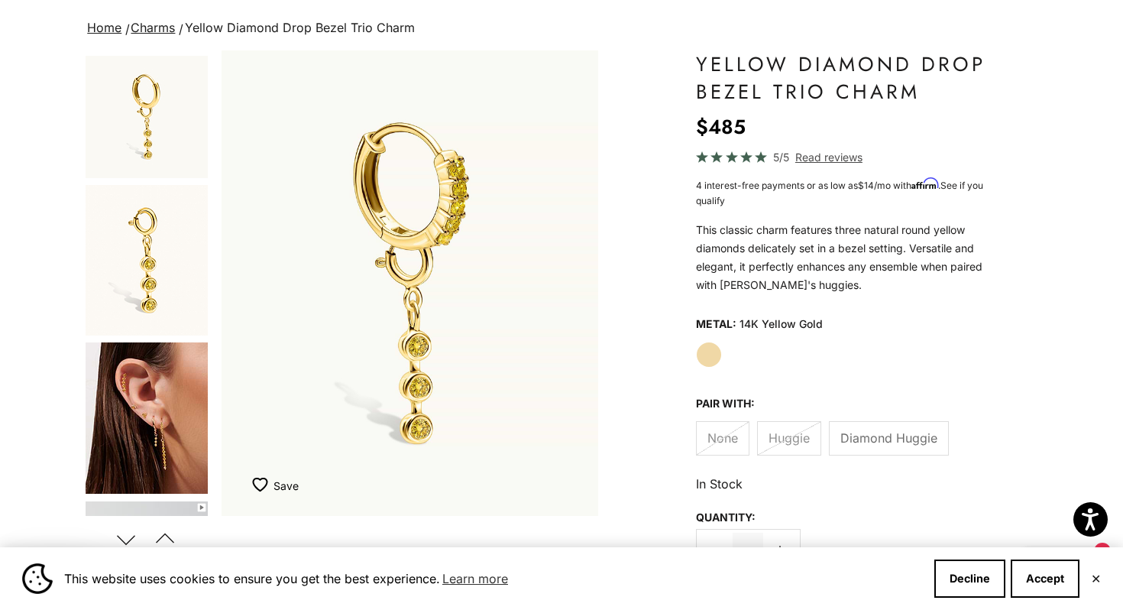
scroll to position [158, 0]
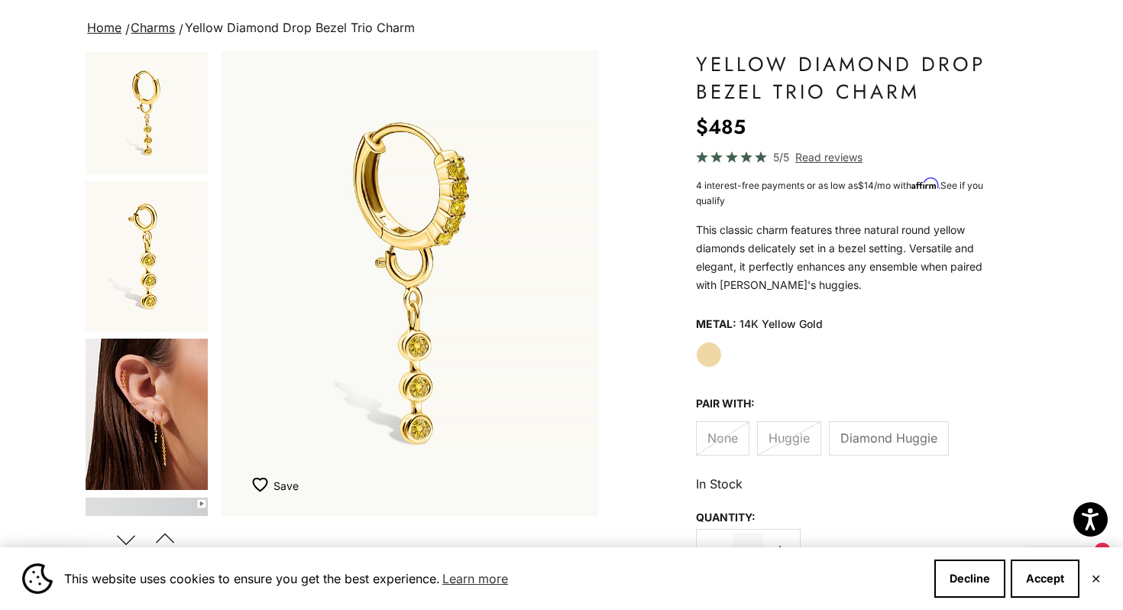
click at [149, 432] on img "Go to item 4" at bounding box center [147, 414] width 122 height 151
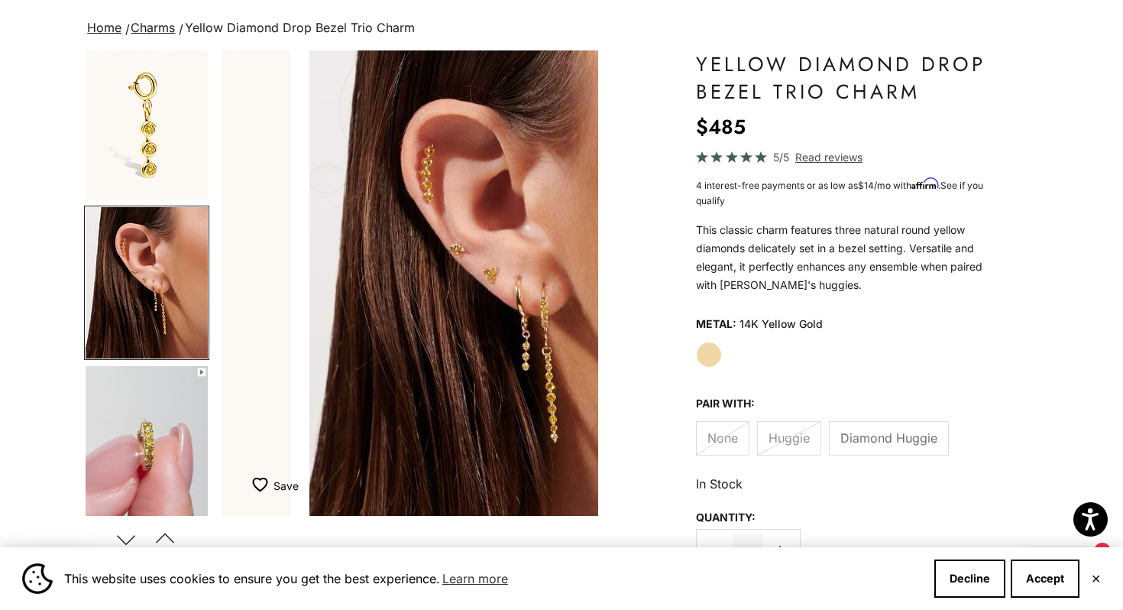
scroll to position [0, 1185]
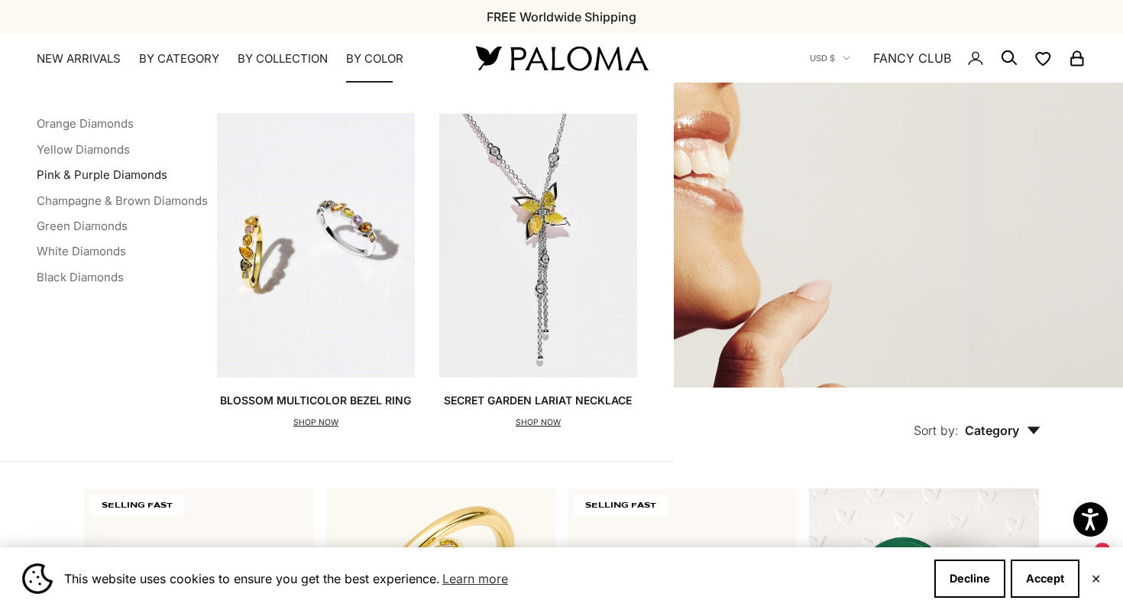
click at [103, 178] on link "Pink & Purple Diamonds" at bounding box center [102, 174] width 131 height 15
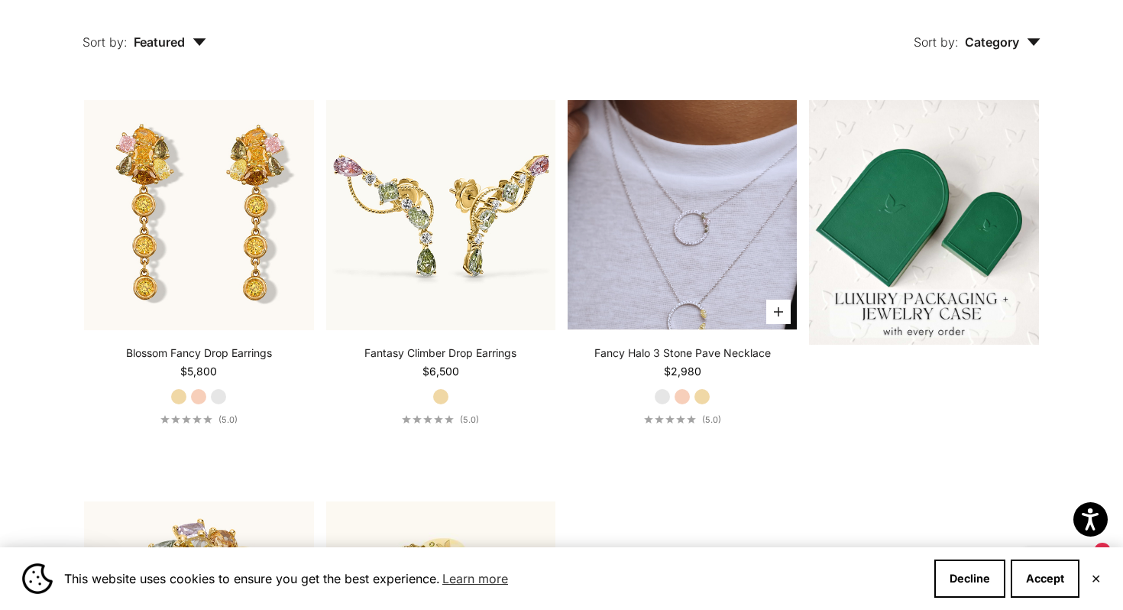
scroll to position [387, 0]
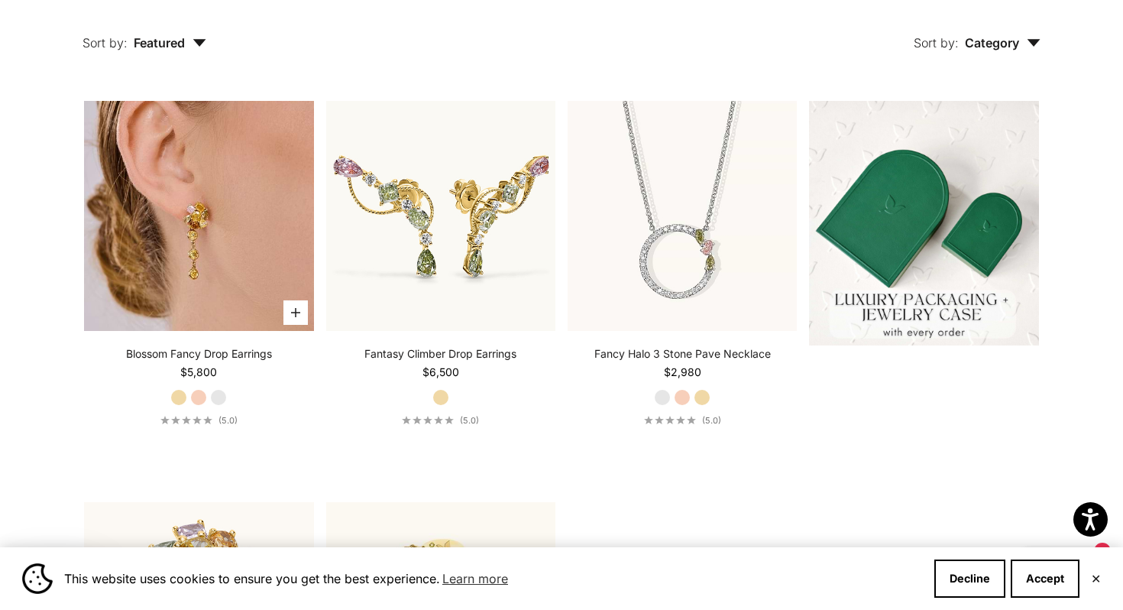
click at [122, 236] on img at bounding box center [198, 215] width 229 height 229
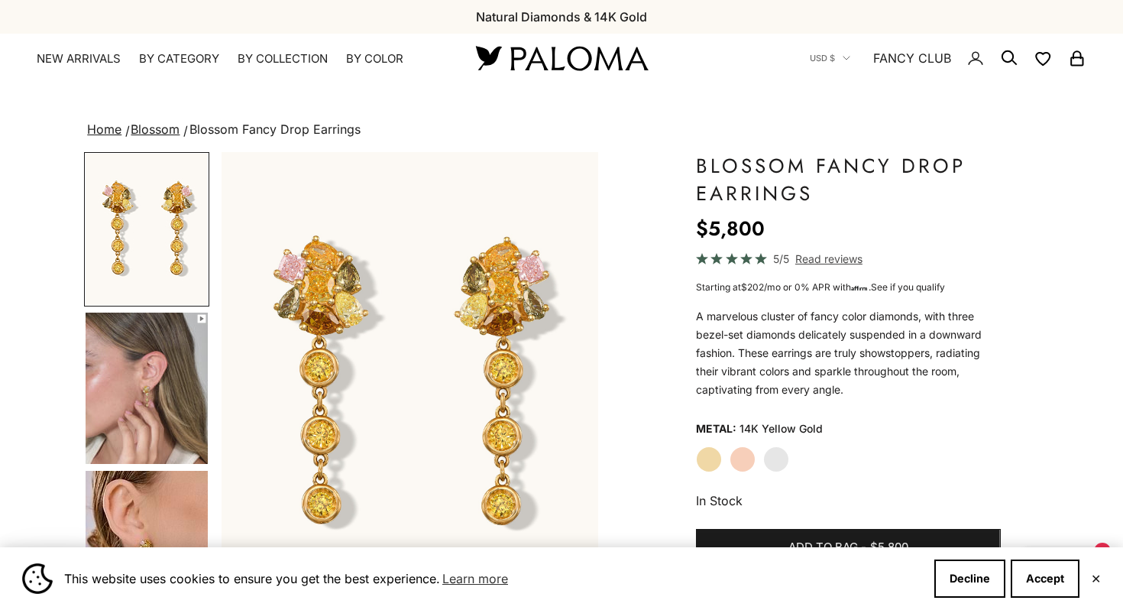
click at [740, 429] on variant-option-value "14K Yellow Gold" at bounding box center [781, 428] width 83 height 23
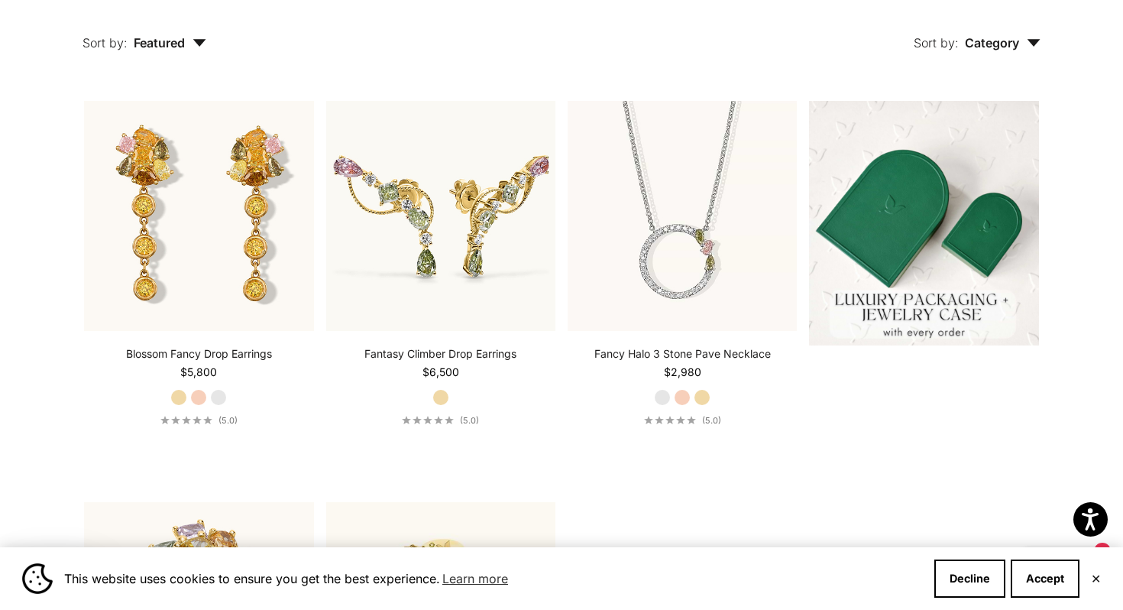
scroll to position [387, 0]
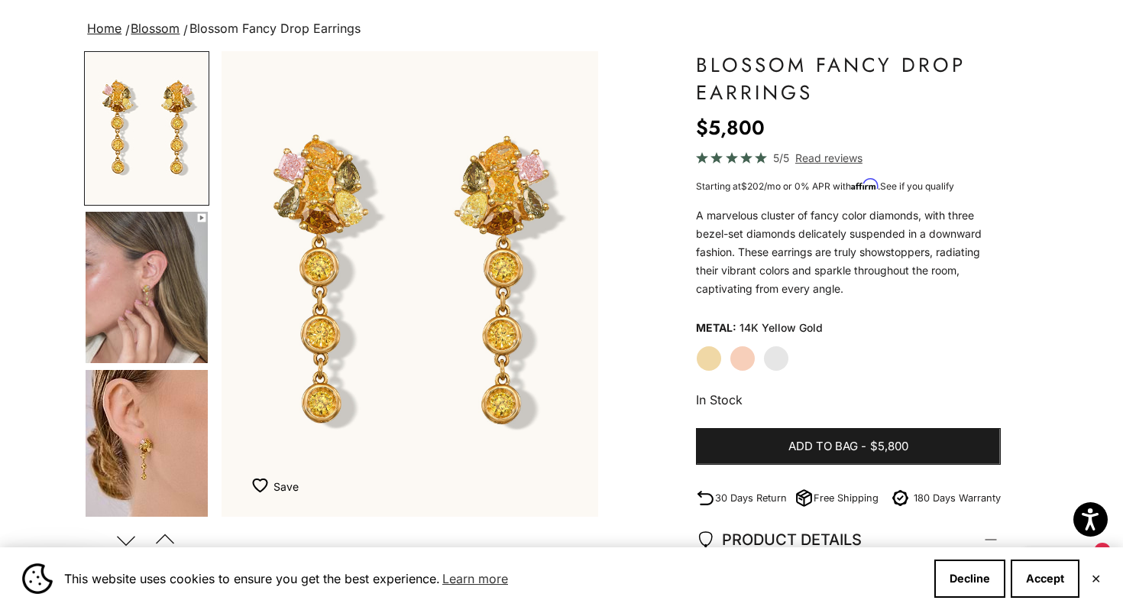
click at [811, 155] on span "Read reviews" at bounding box center [829, 158] width 67 height 18
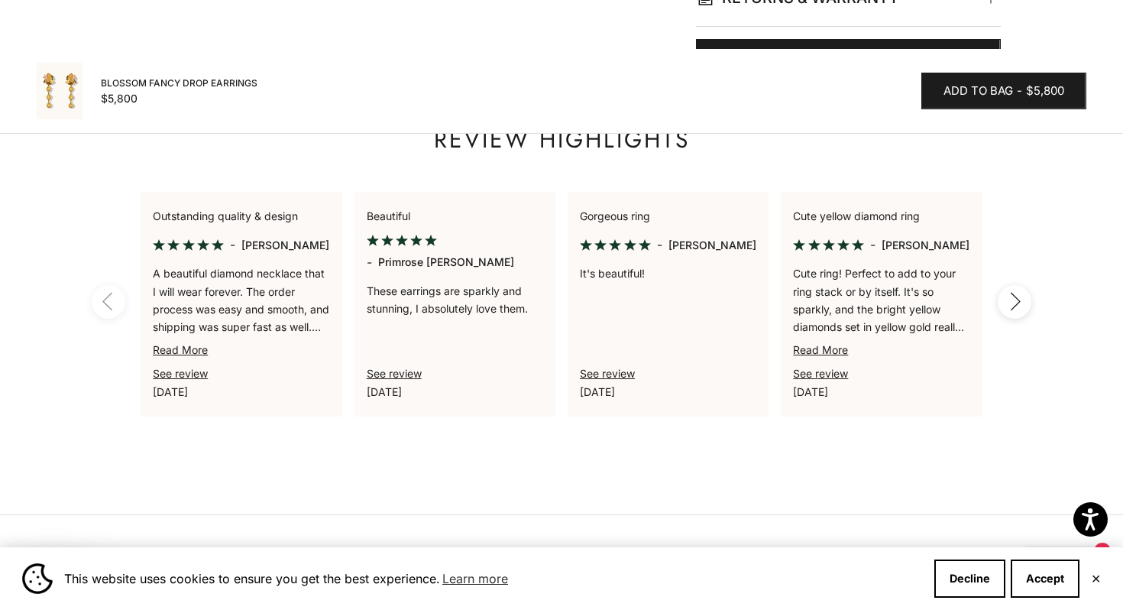
scroll to position [1031, 0]
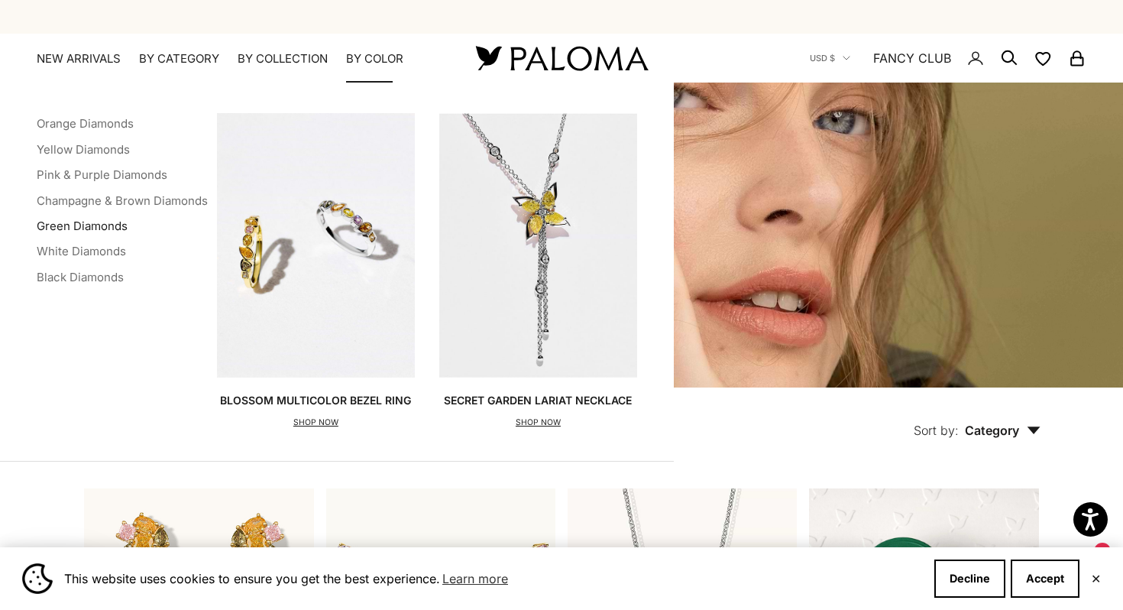
click at [116, 227] on link "Green Diamonds" at bounding box center [82, 226] width 91 height 15
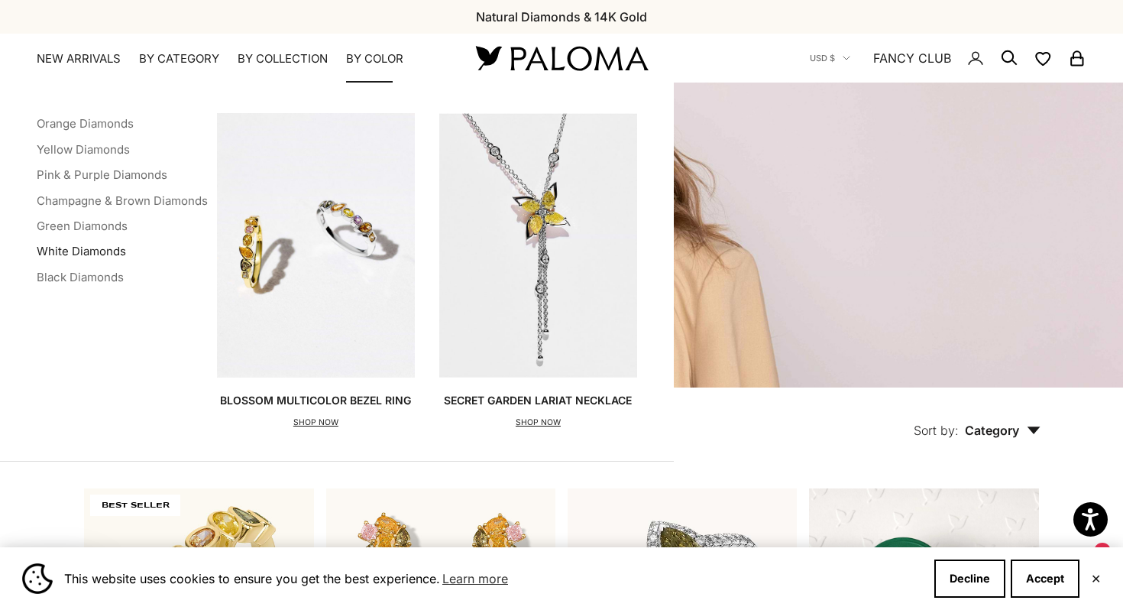
click at [118, 250] on link "White Diamonds" at bounding box center [81, 251] width 89 height 15
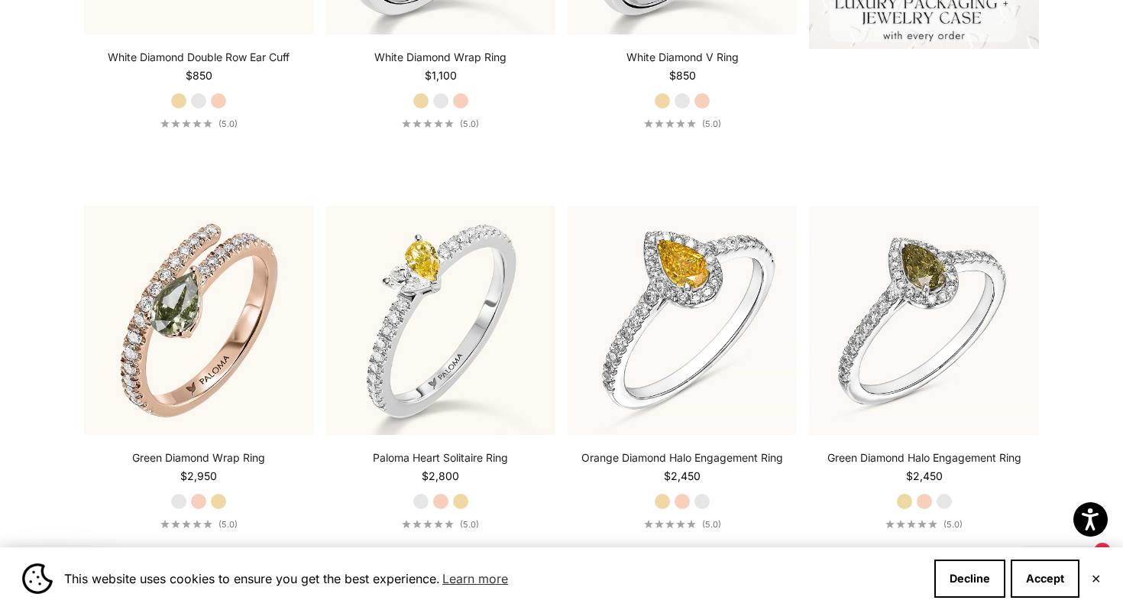
scroll to position [686, 0]
